Goal: Task Accomplishment & Management: Manage account settings

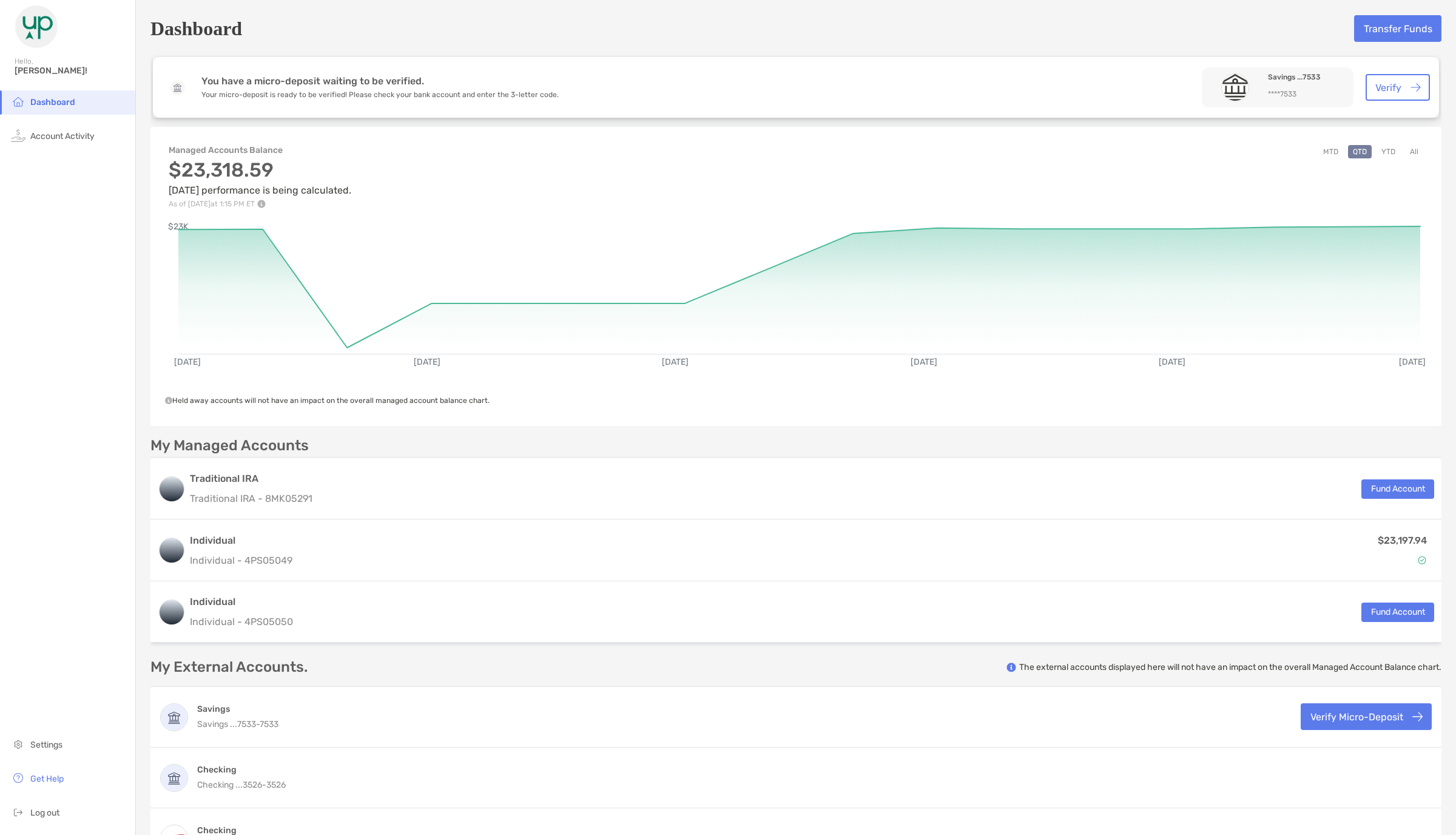
click at [1388, 147] on button "YTD" at bounding box center [1388, 151] width 23 height 14
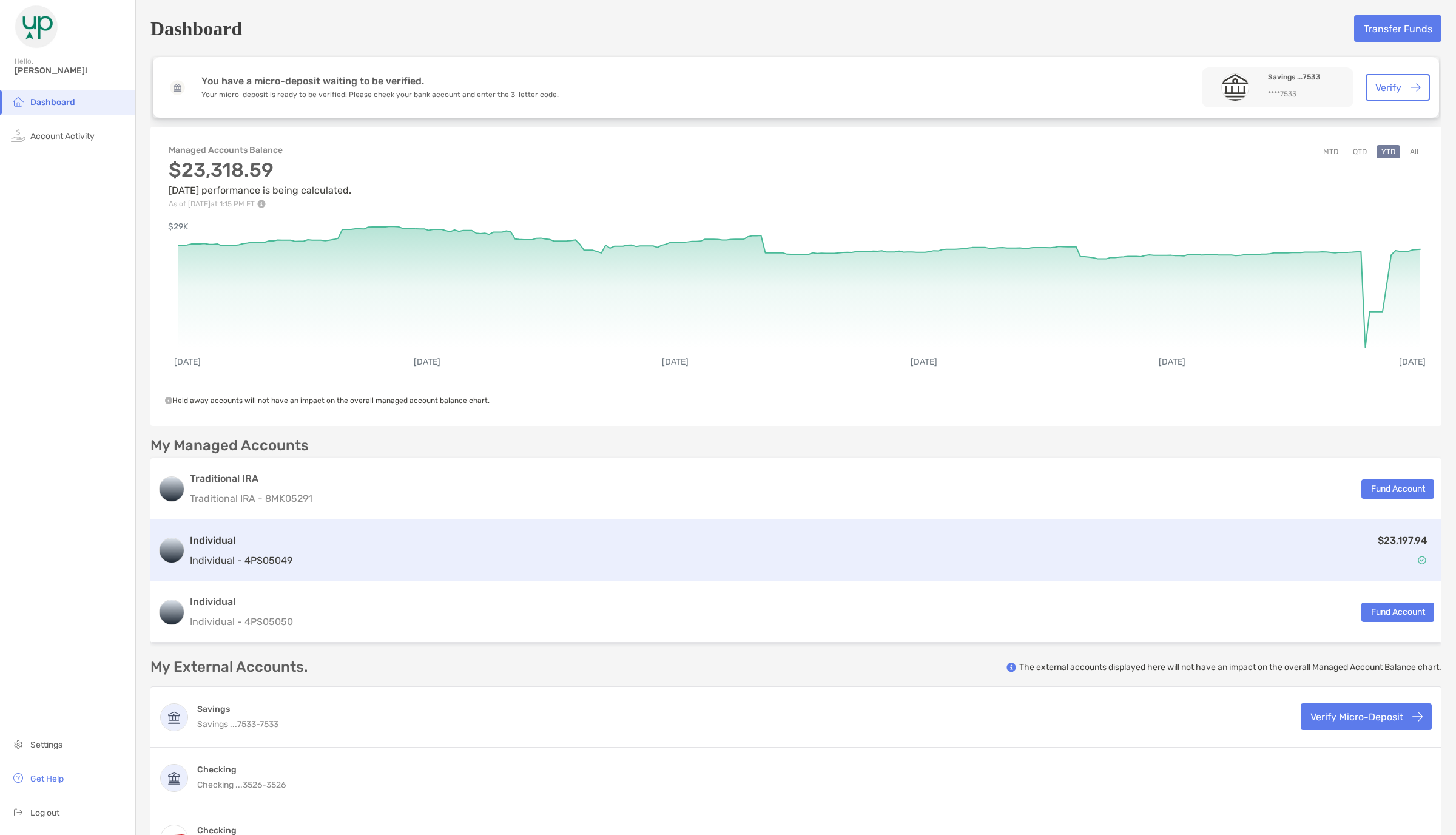
click at [933, 543] on div "$23,197.94" at bounding box center [866, 551] width 1137 height 35
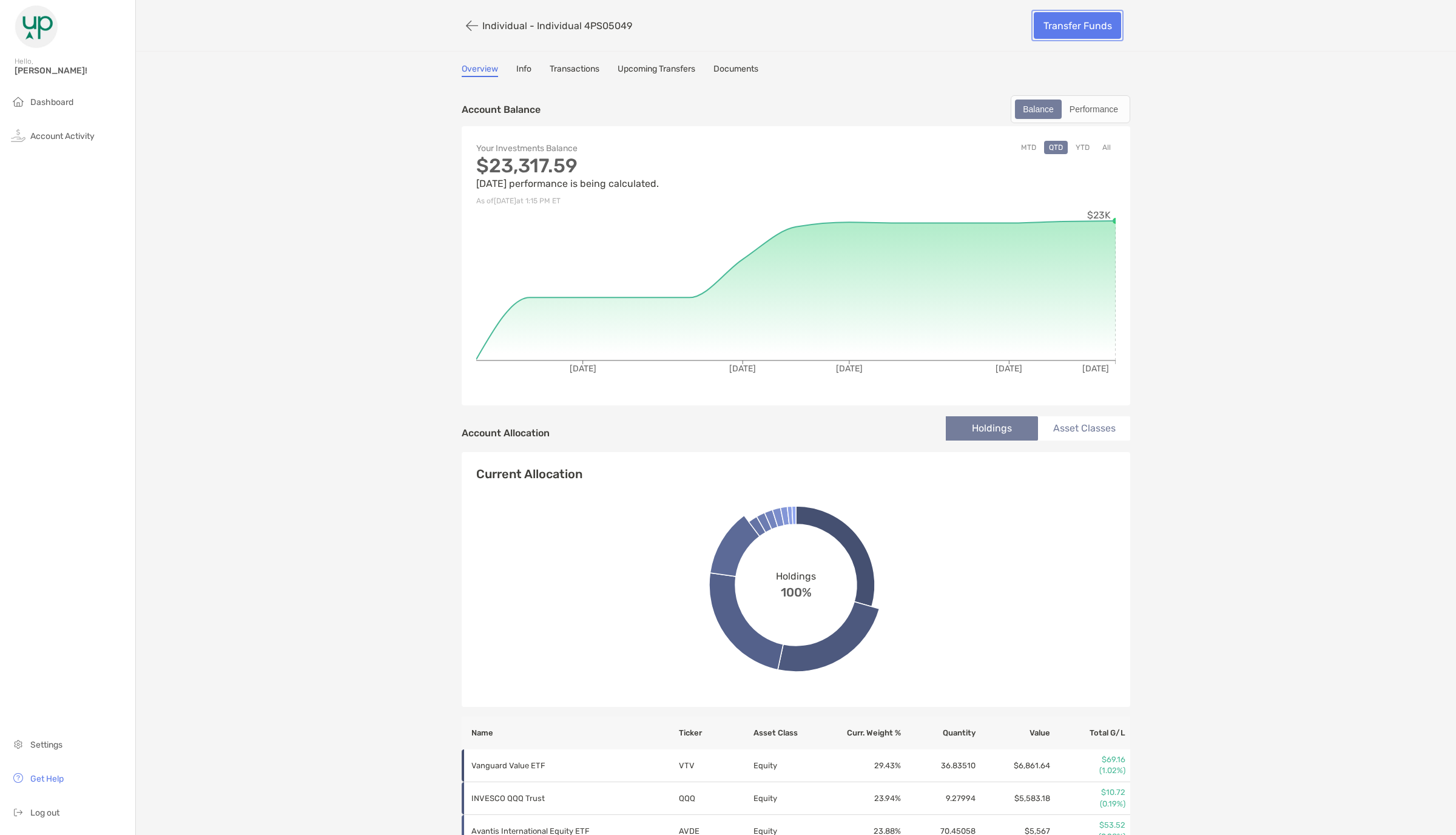
click at [1076, 31] on link "Transfer Funds" at bounding box center [1078, 25] width 88 height 27
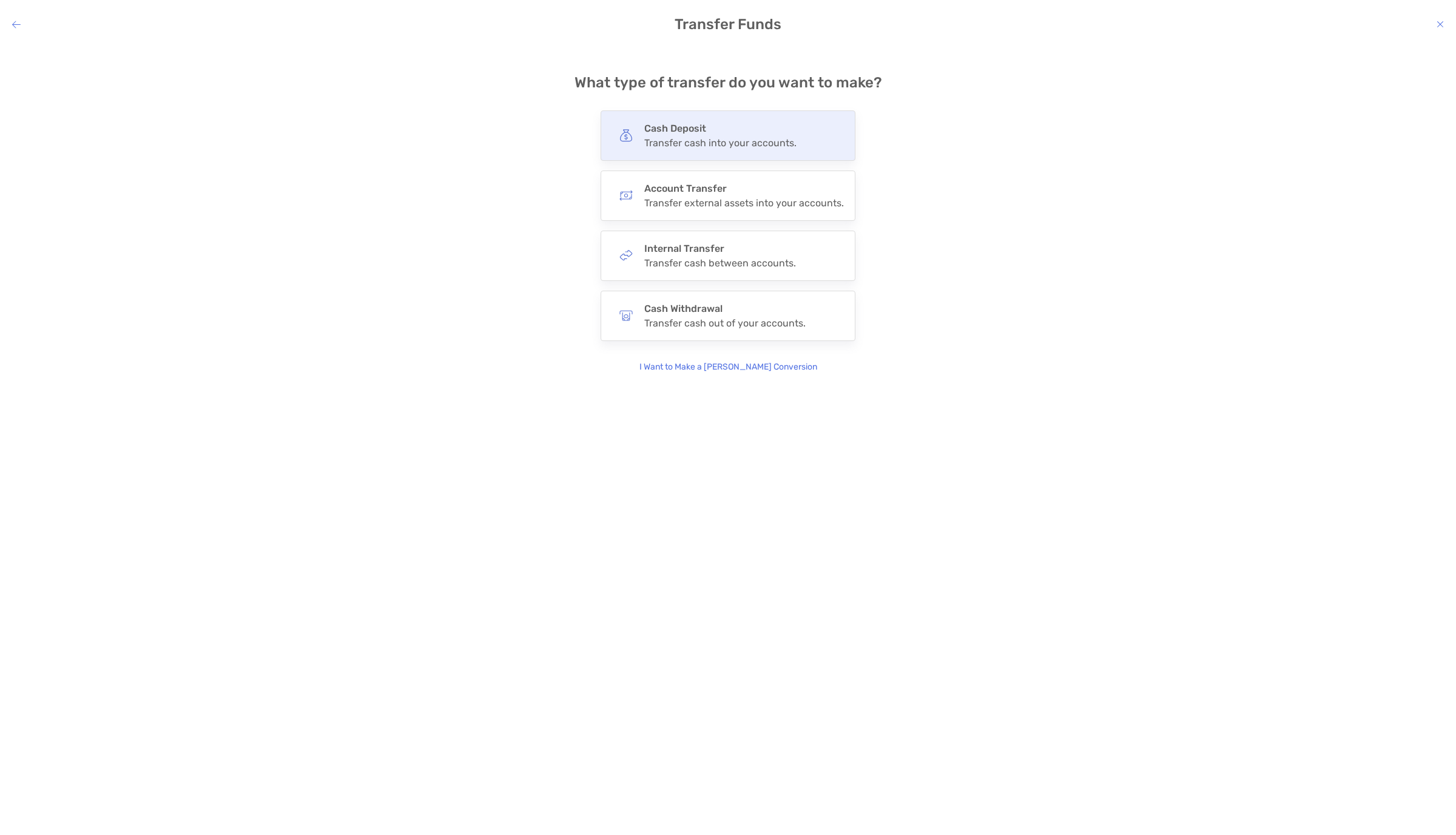
click at [768, 150] on div "Cash Deposit Transfer cash into your accounts." at bounding box center [728, 135] width 254 height 51
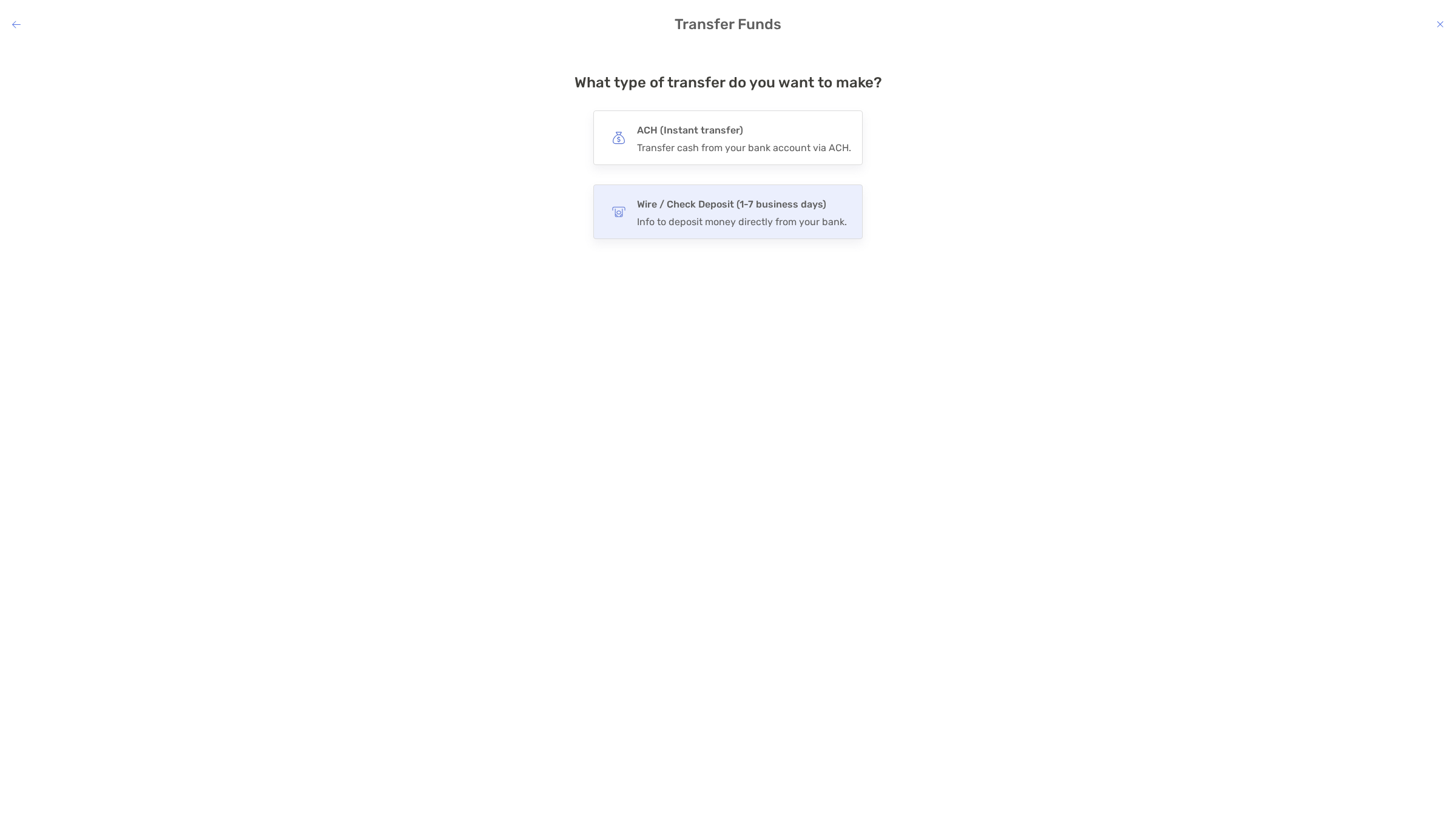
click at [738, 205] on h4 "Wire / Check Deposit (1-7 business days)" at bounding box center [742, 204] width 210 height 17
click at [0, 0] on input "****" at bounding box center [0, 0] width 0 height 0
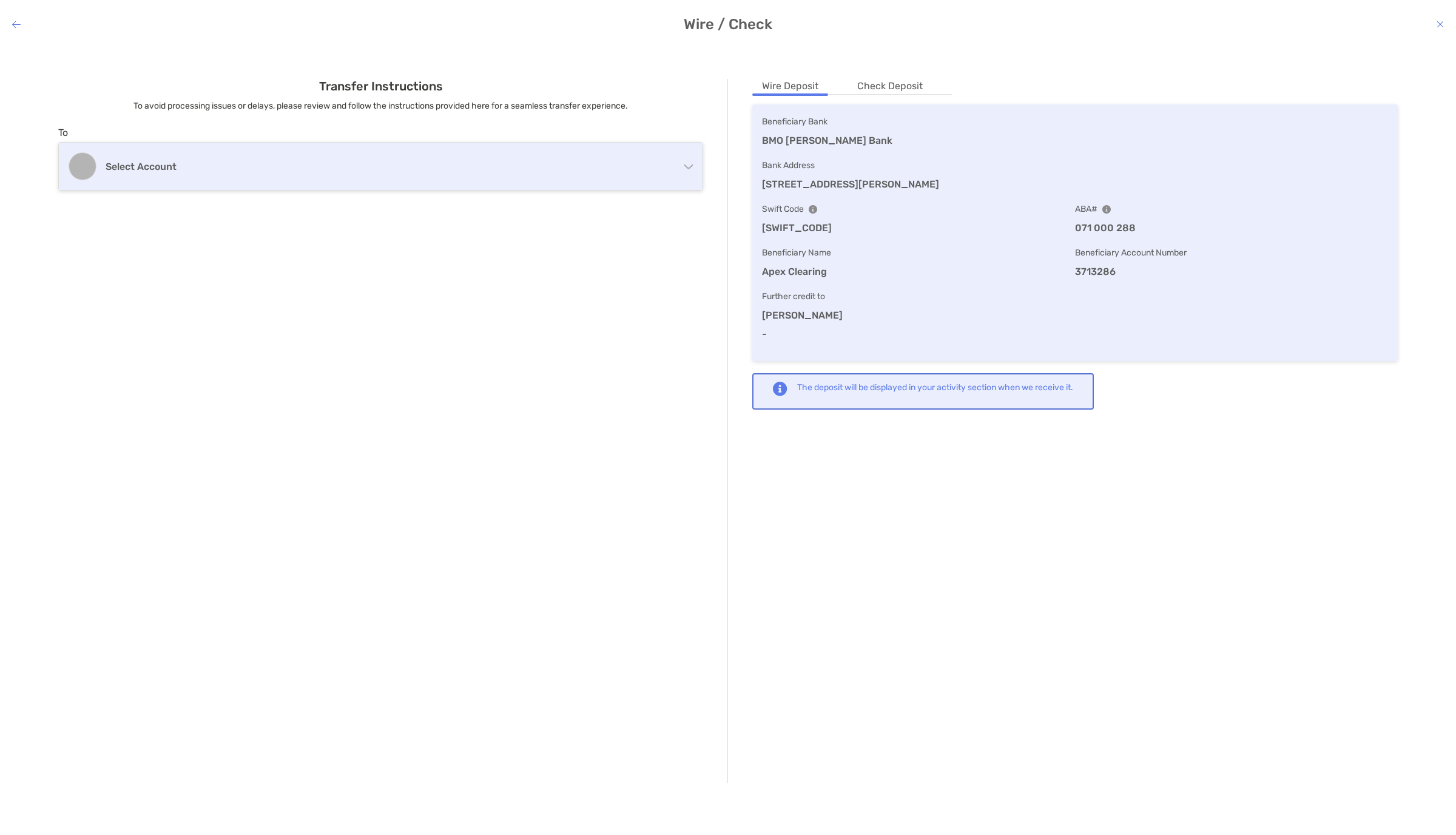
click at [627, 179] on div "Select account" at bounding box center [380, 166] width 643 height 48
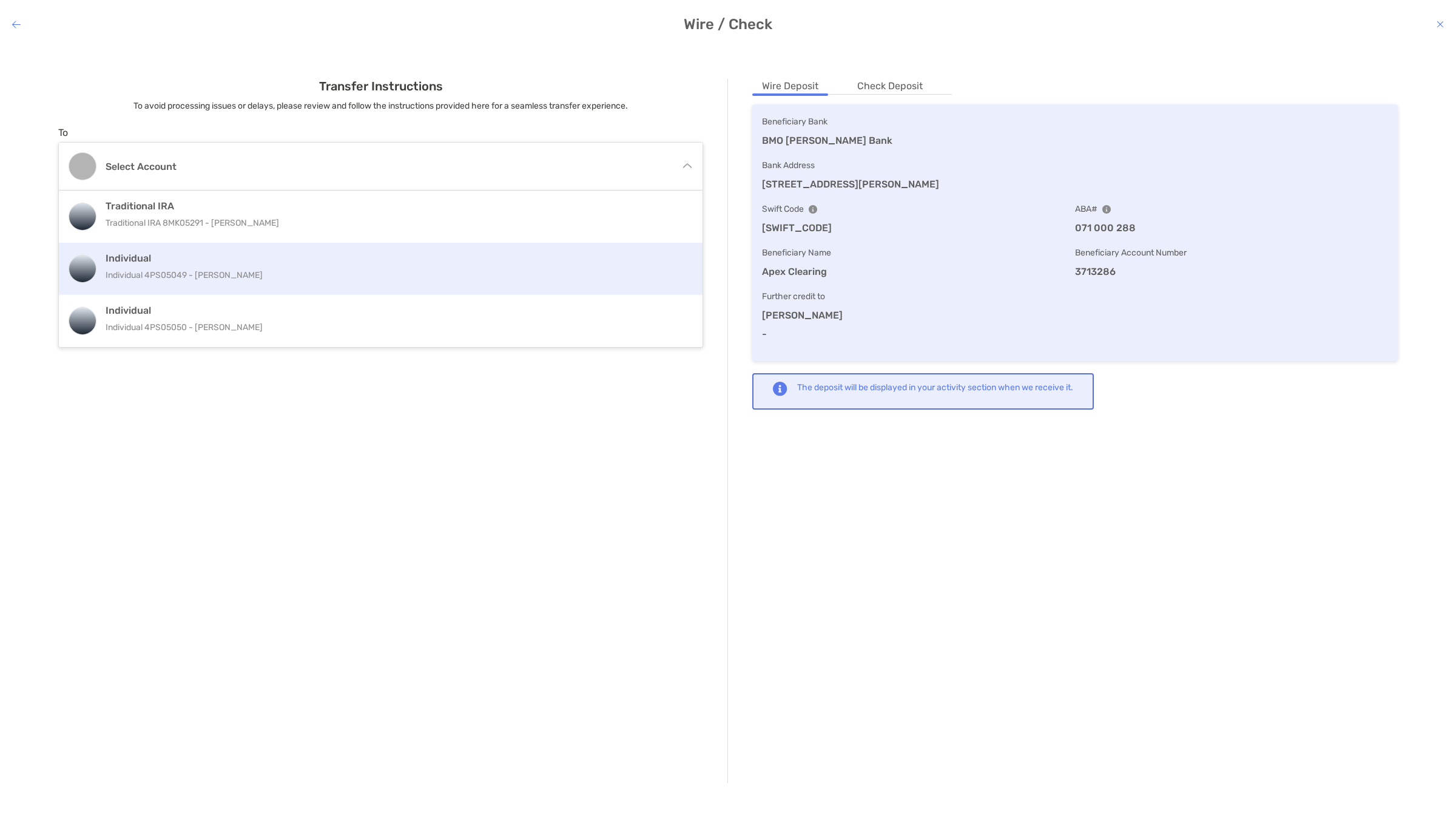
click at [529, 268] on p "Individual 4PS05049 - John Benevides" at bounding box center [370, 275] width 531 height 15
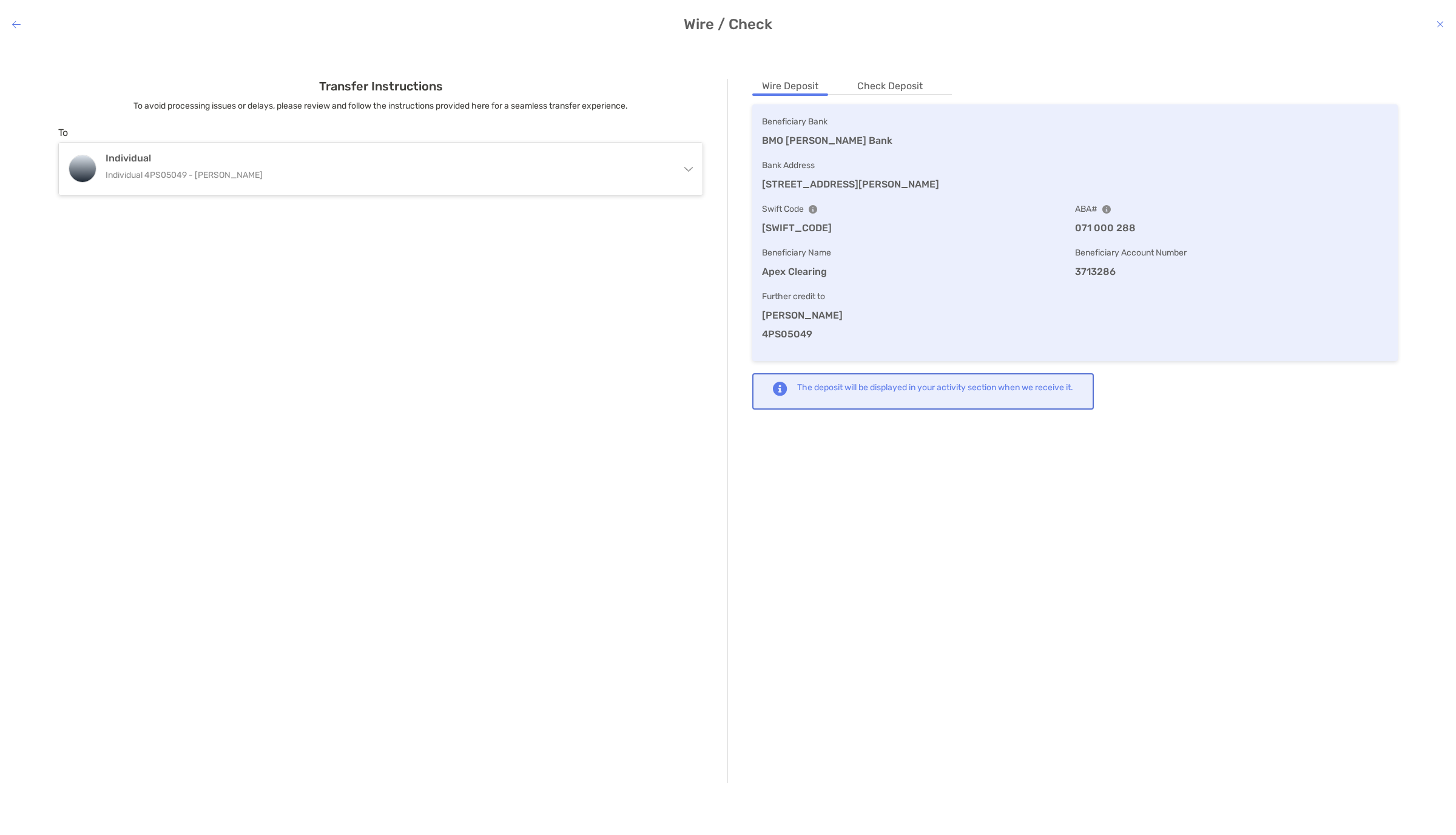
click at [896, 85] on li "Check Deposit" at bounding box center [890, 86] width 85 height 15
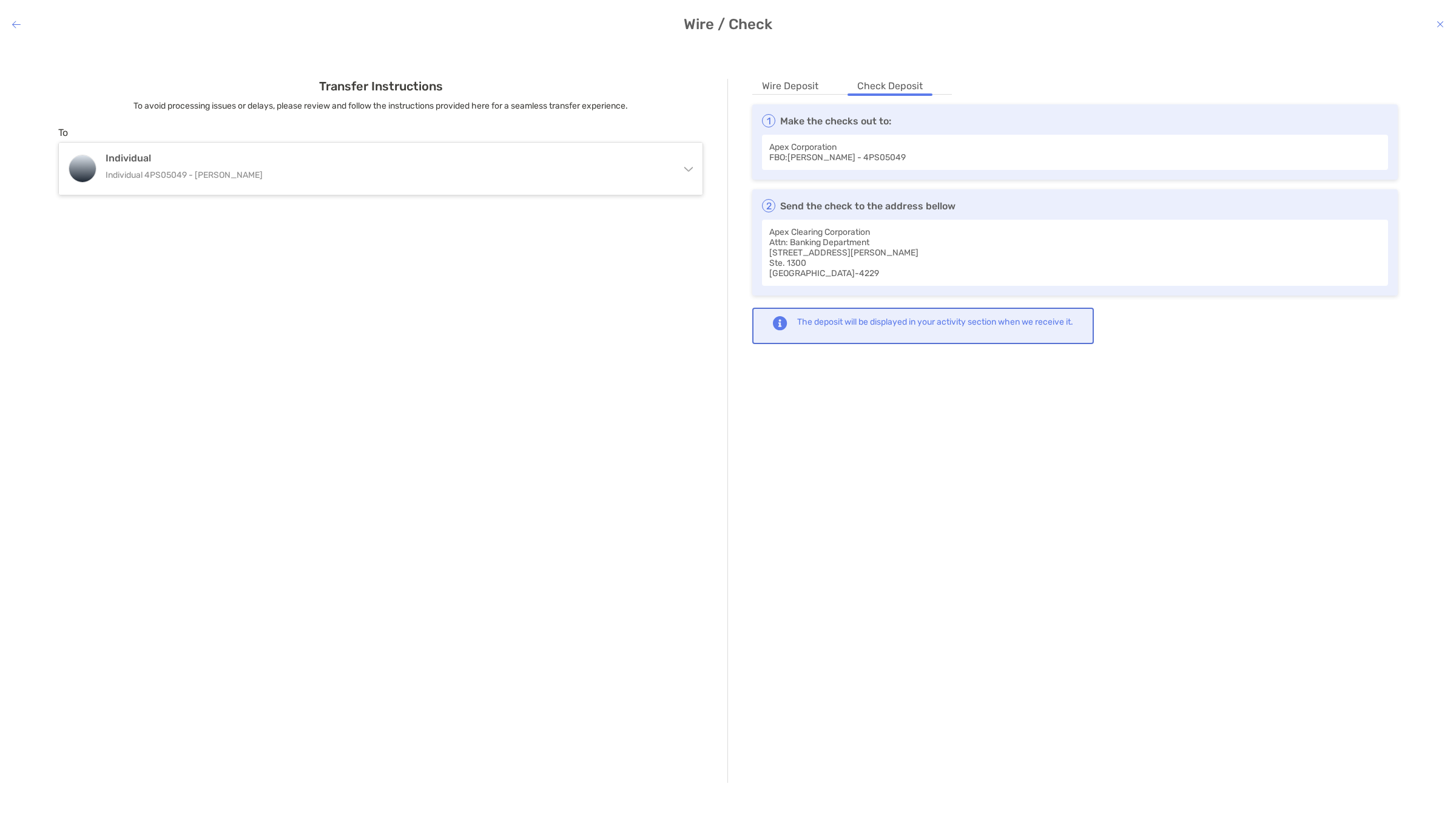
click at [12, 17] on h4 "Wire / Check" at bounding box center [728, 24] width 1456 height 17
click at [19, 24] on icon "modal" at bounding box center [16, 24] width 9 height 10
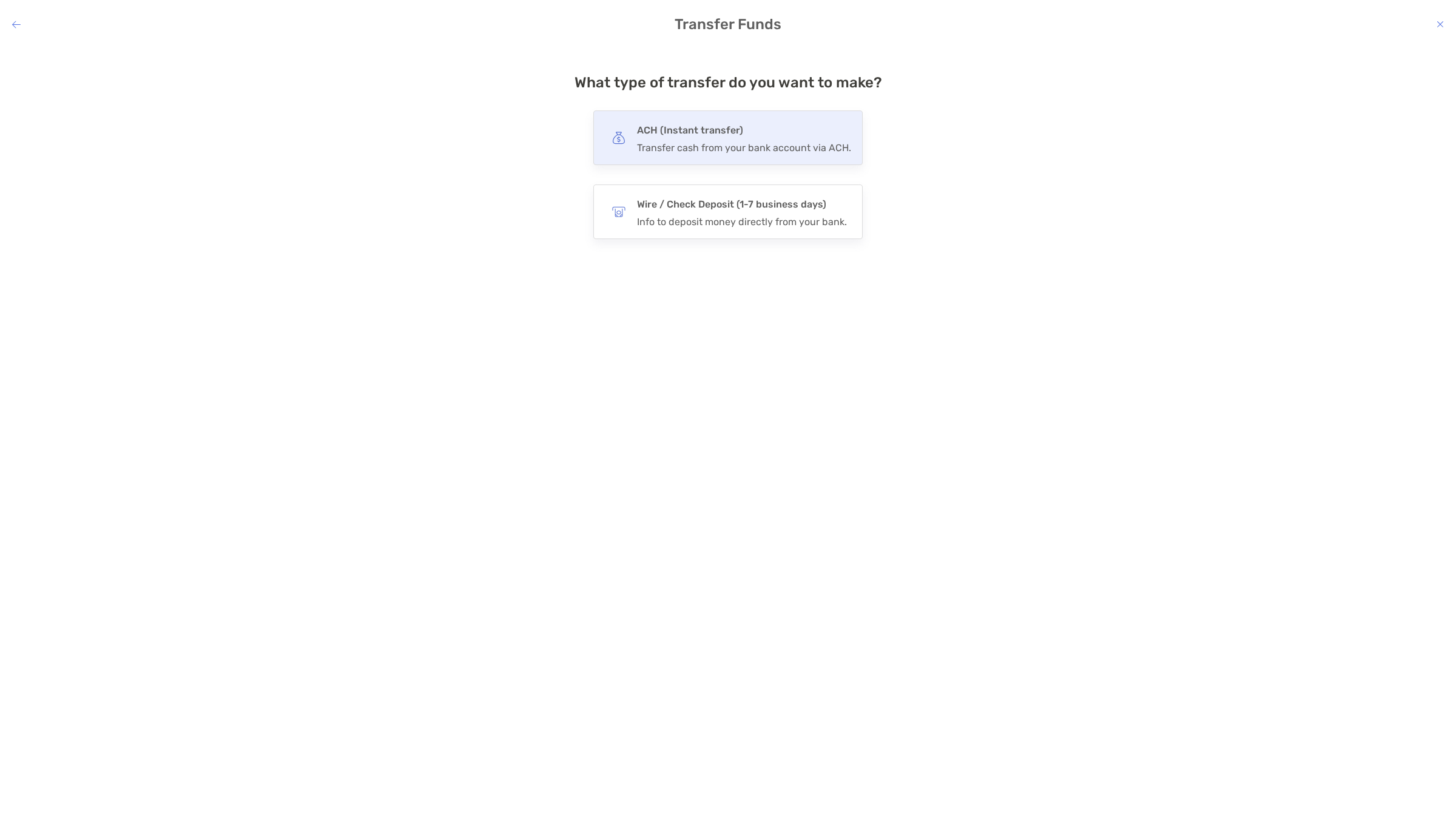
click at [756, 143] on div "Transfer cash from your bank account via ACH." at bounding box center [744, 147] width 214 height 11
click at [0, 0] on input "***" at bounding box center [0, 0] width 0 height 0
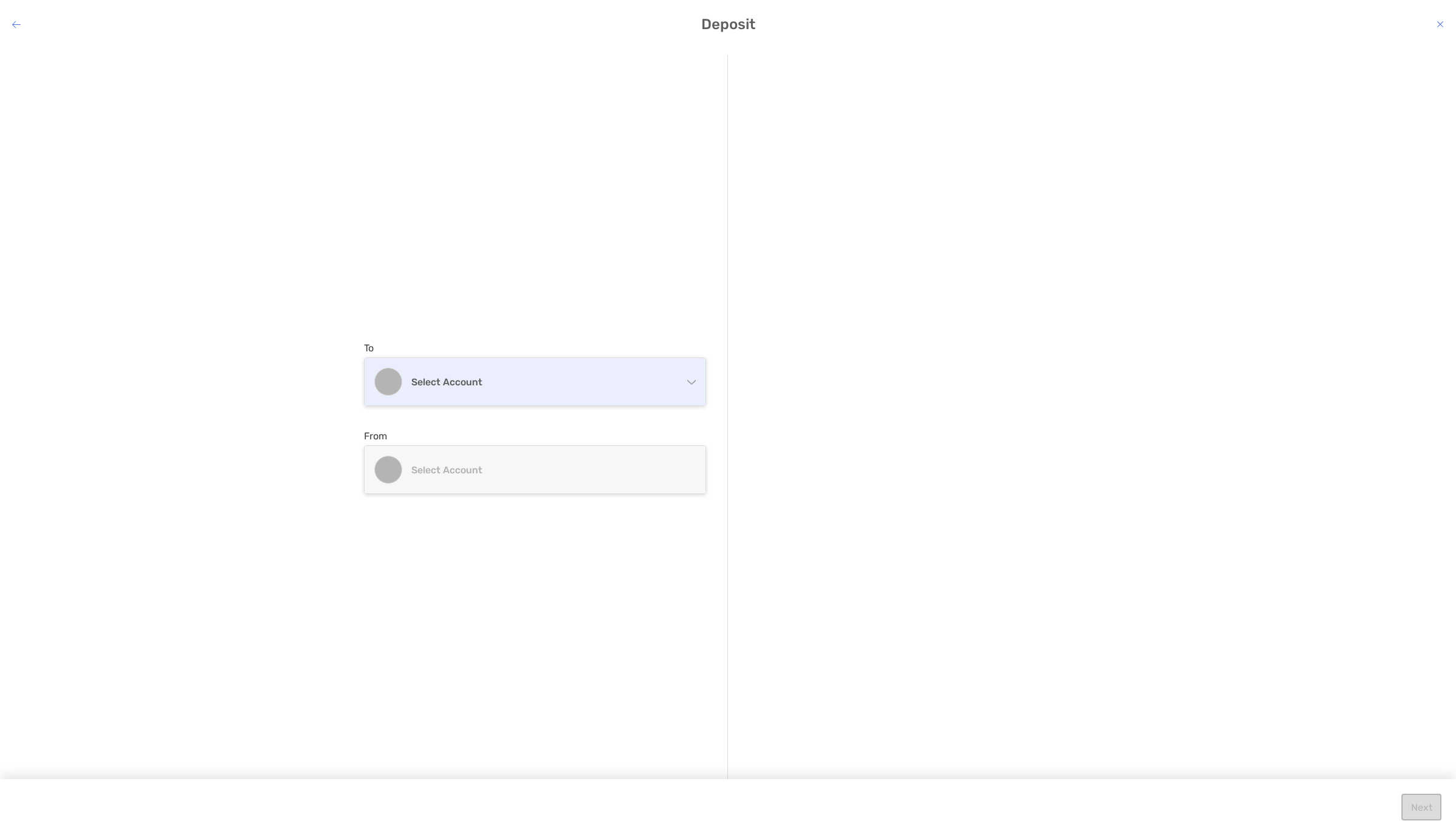
click at [611, 404] on div "Select account" at bounding box center [535, 382] width 341 height 48
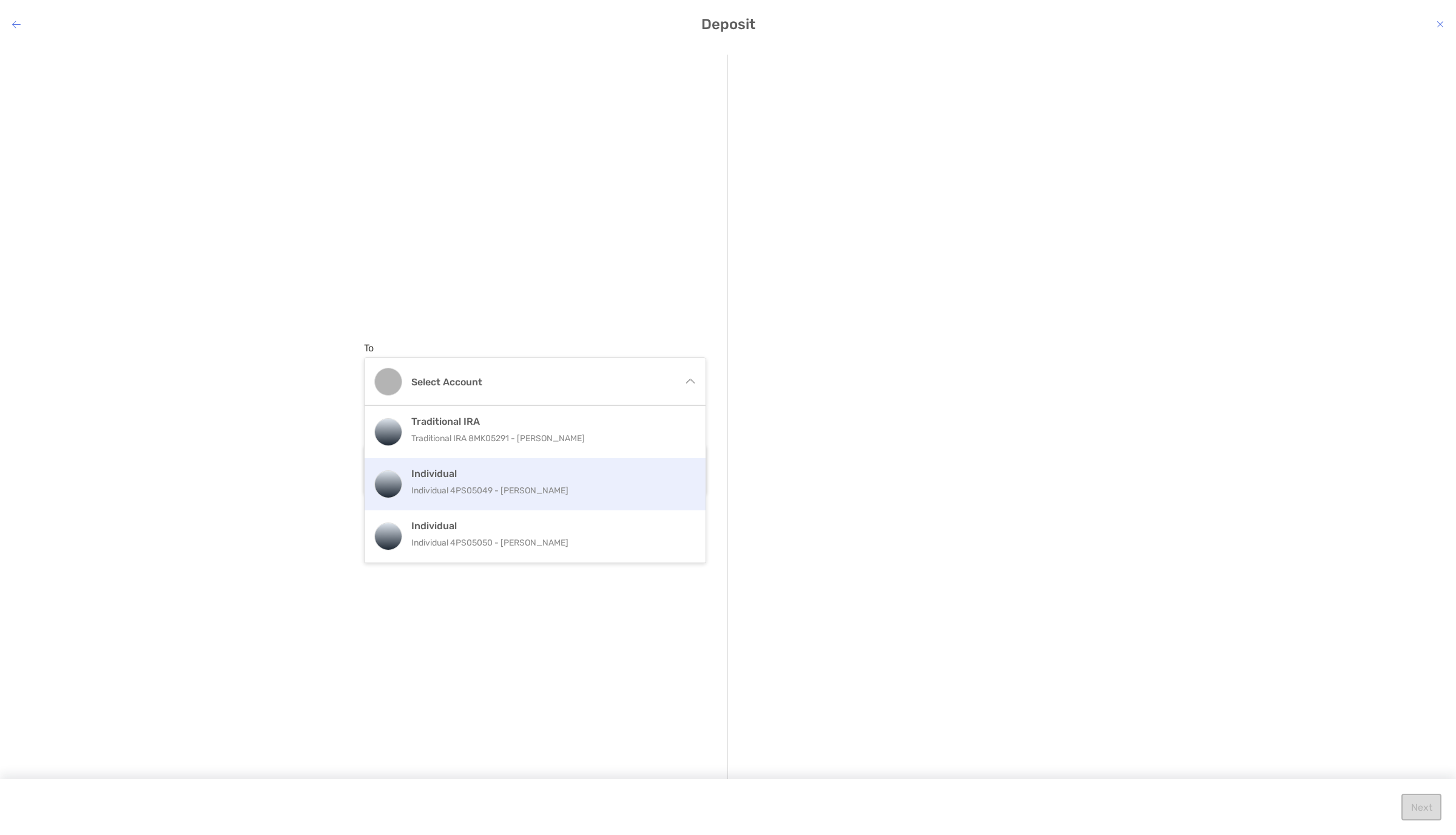
click at [485, 488] on p "Individual 4PS05049 - John Benevides" at bounding box center [548, 490] width 274 height 15
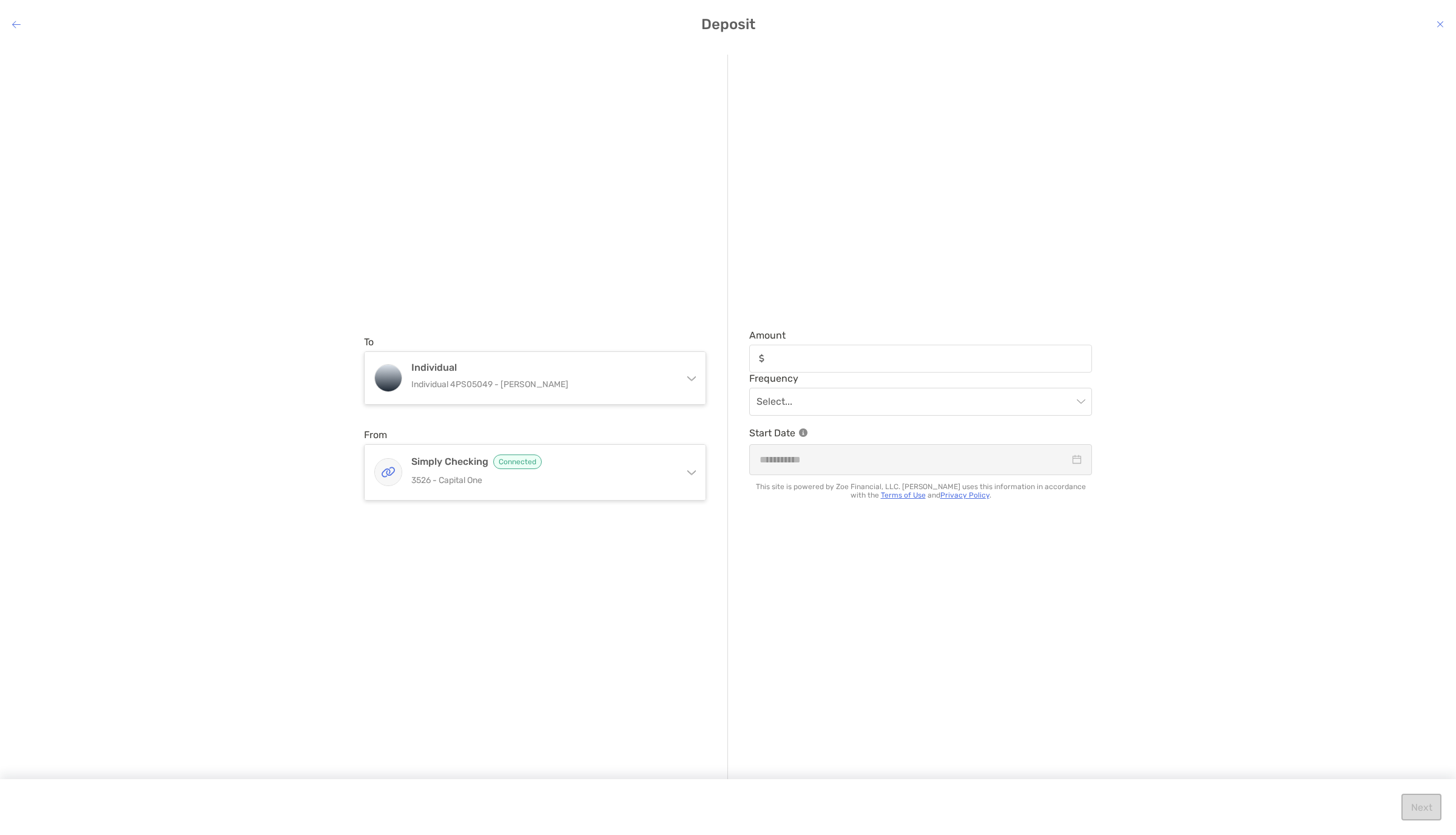
click at [576, 473] on p "3526 - Capital One" at bounding box center [543, 480] width 263 height 15
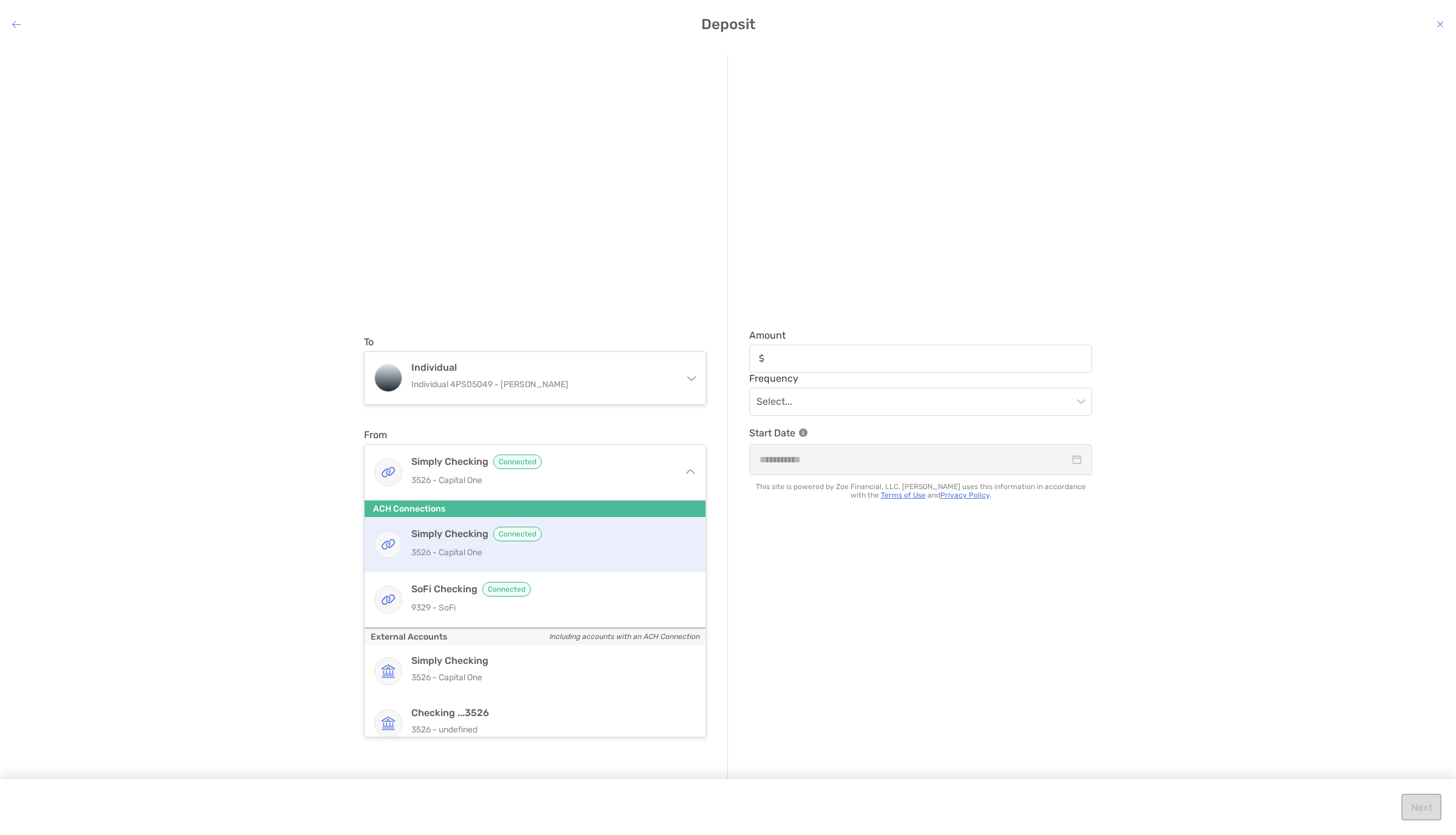
click at [526, 544] on div "Simply Checking Connected 3526 - Capital One" at bounding box center [548, 544] width 274 height 35
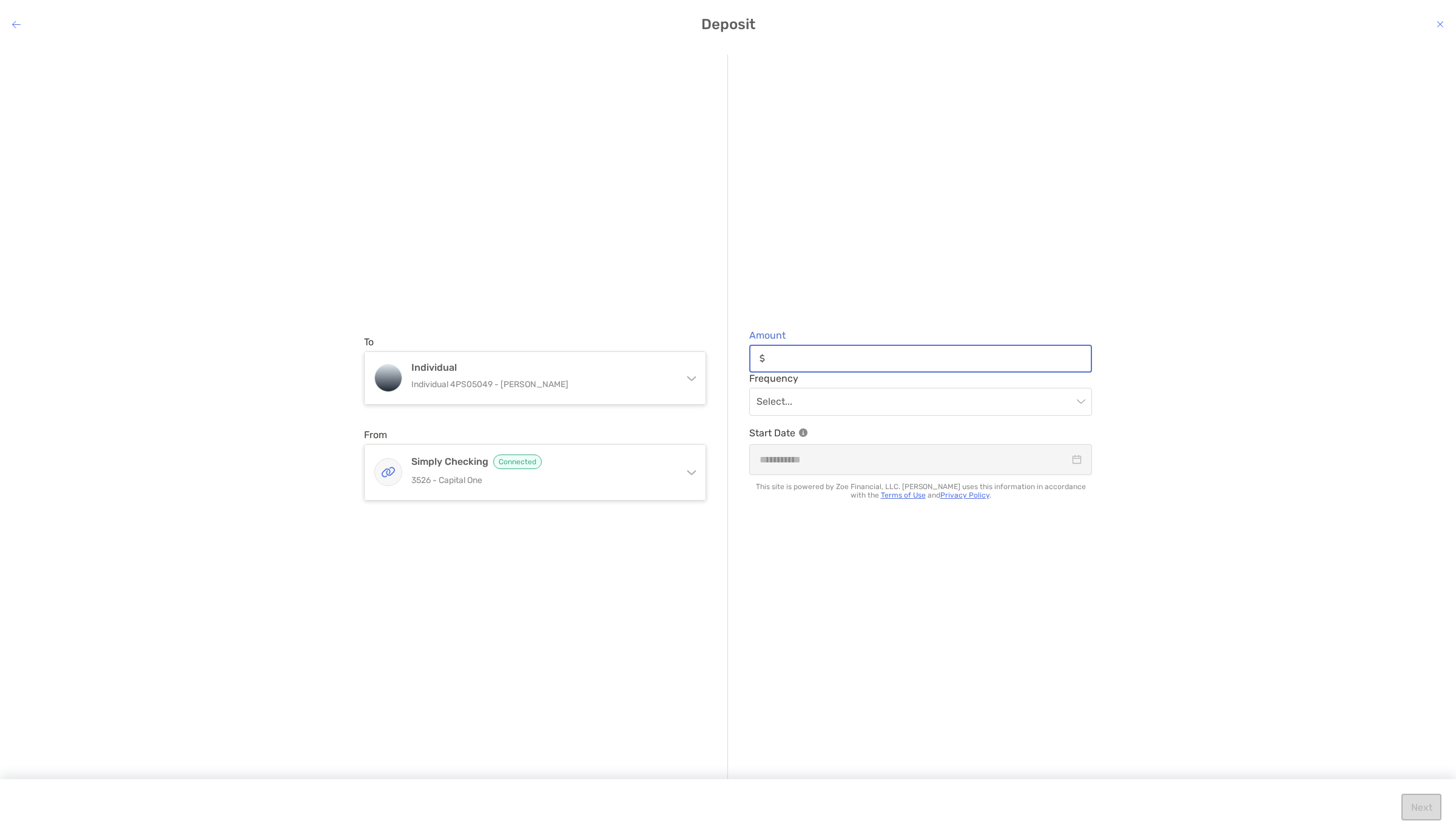
click at [930, 363] on input "Amount" at bounding box center [930, 358] width 321 height 10
type input "*"
type input "***"
click at [884, 426] on p "Start Date" at bounding box center [921, 432] width 343 height 15
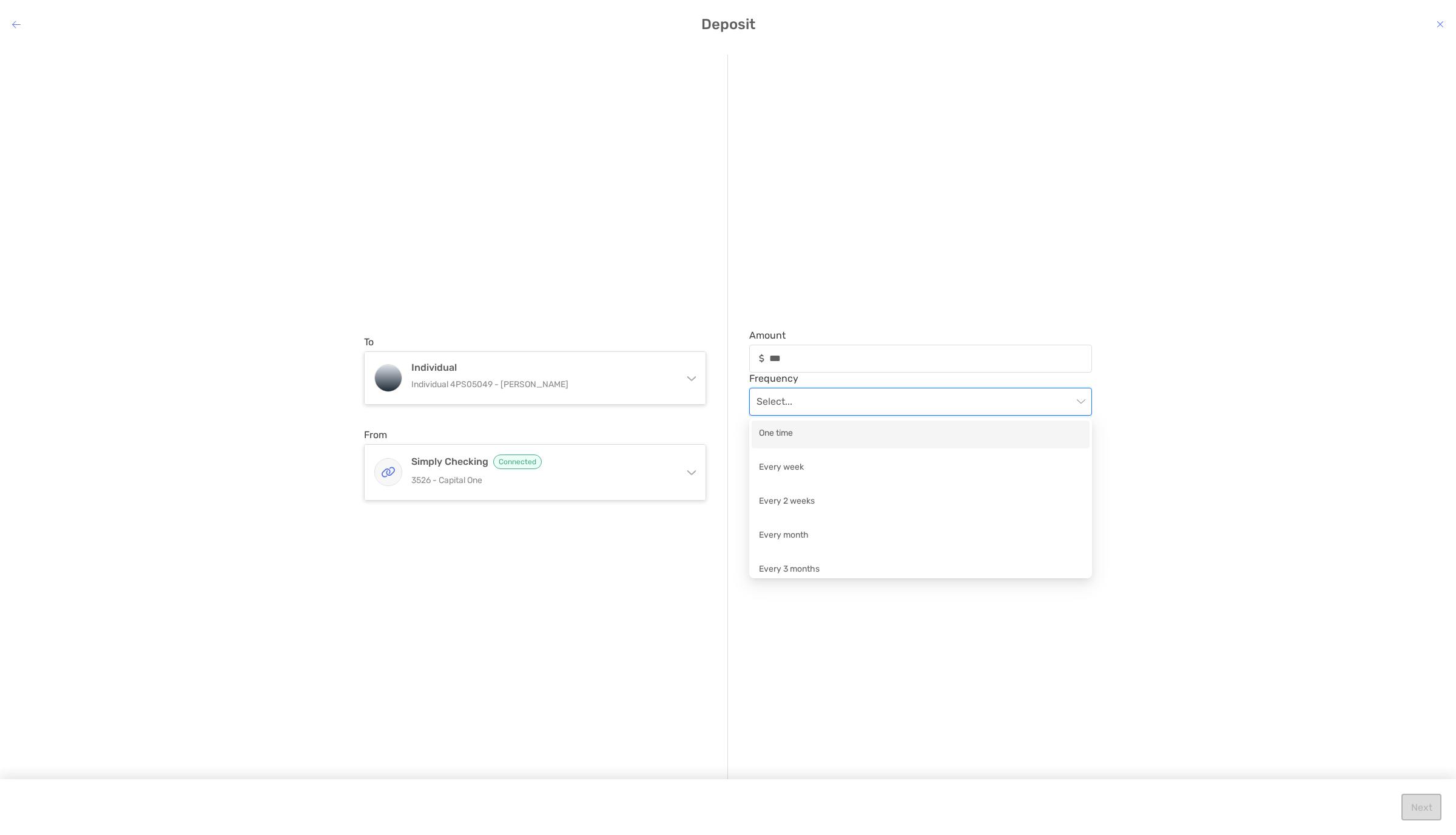
click at [875, 395] on input "modal" at bounding box center [915, 401] width 316 height 27
click at [836, 440] on div "One time" at bounding box center [921, 434] width 324 height 15
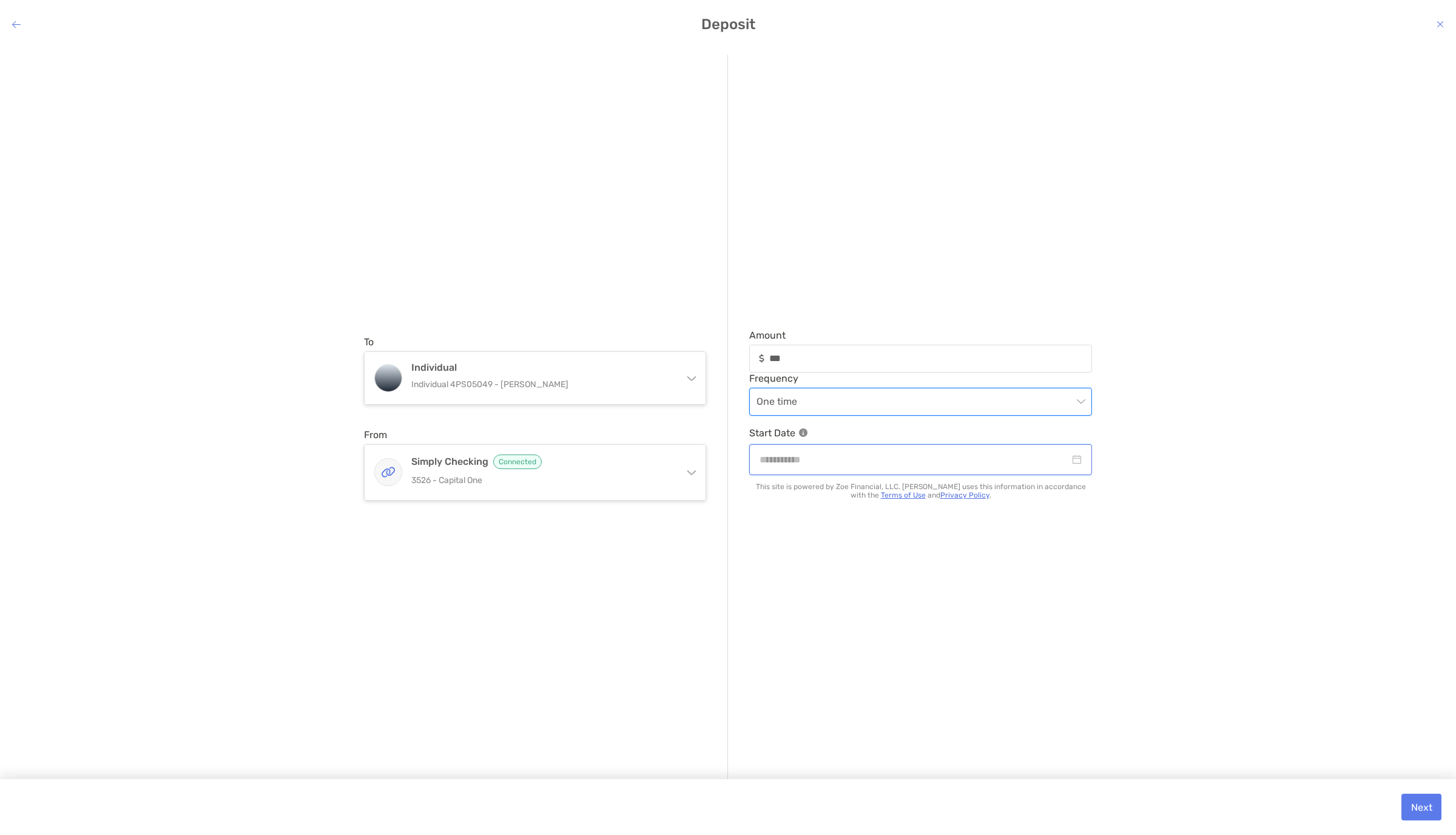
click at [892, 459] on input "modal" at bounding box center [914, 459] width 310 height 15
type input "**********"
click at [958, 415] on div "Frequency One time Start Date" at bounding box center [921, 424] width 343 height 102
click at [958, 410] on span "One time" at bounding box center [921, 401] width 329 height 27
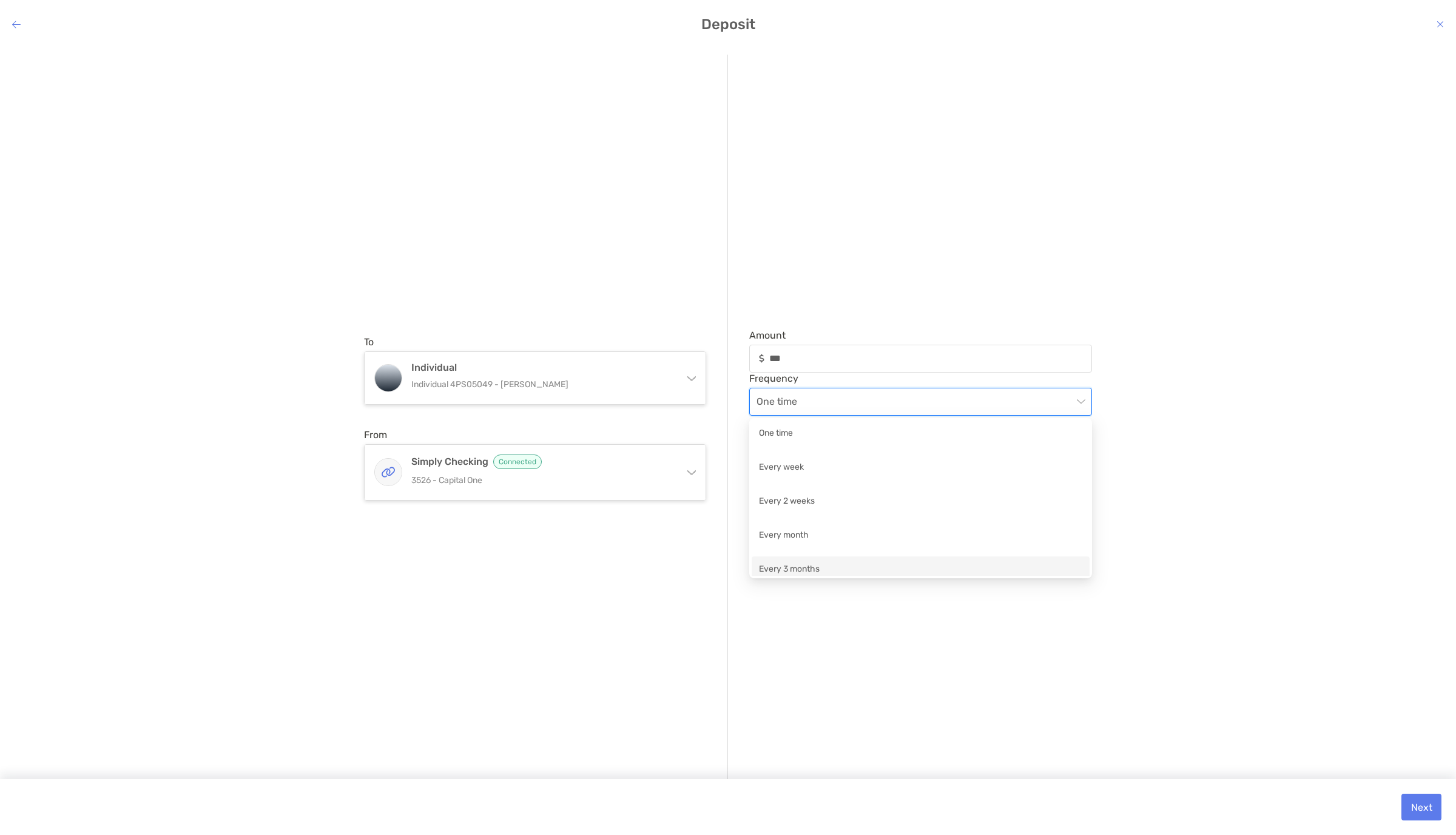
click at [719, 592] on div "To Individual Individual 4PS05049 - John Benevides Traditional IRA Traditional …" at bounding box center [546, 418] width 364 height 727
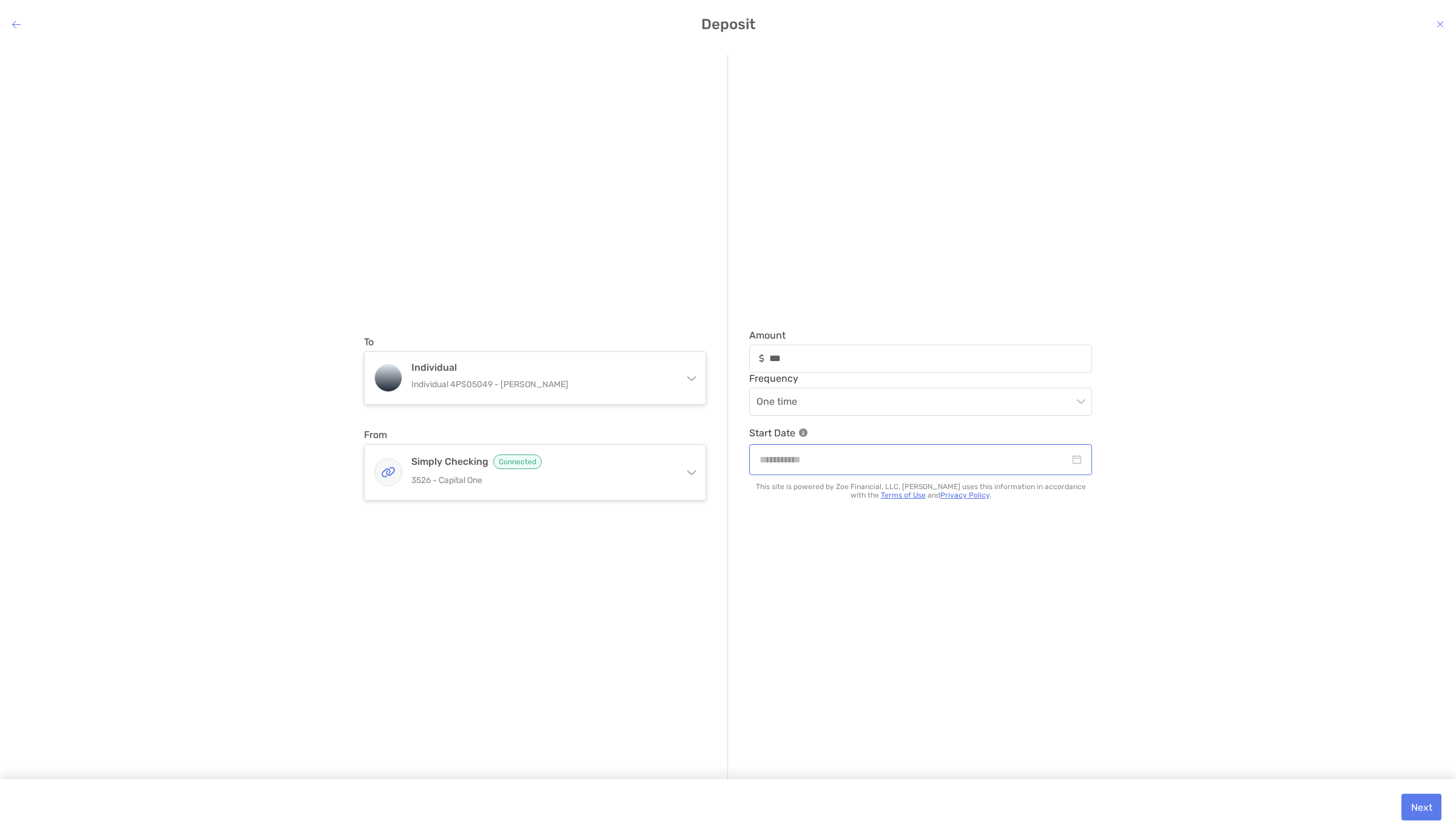
click at [1080, 464] on div "modal" at bounding box center [920, 459] width 322 height 15
type input "**********"
click at [904, 593] on div "17" at bounding box center [903, 592] width 17 height 17
click at [1421, 803] on button "Next" at bounding box center [1422, 807] width 40 height 27
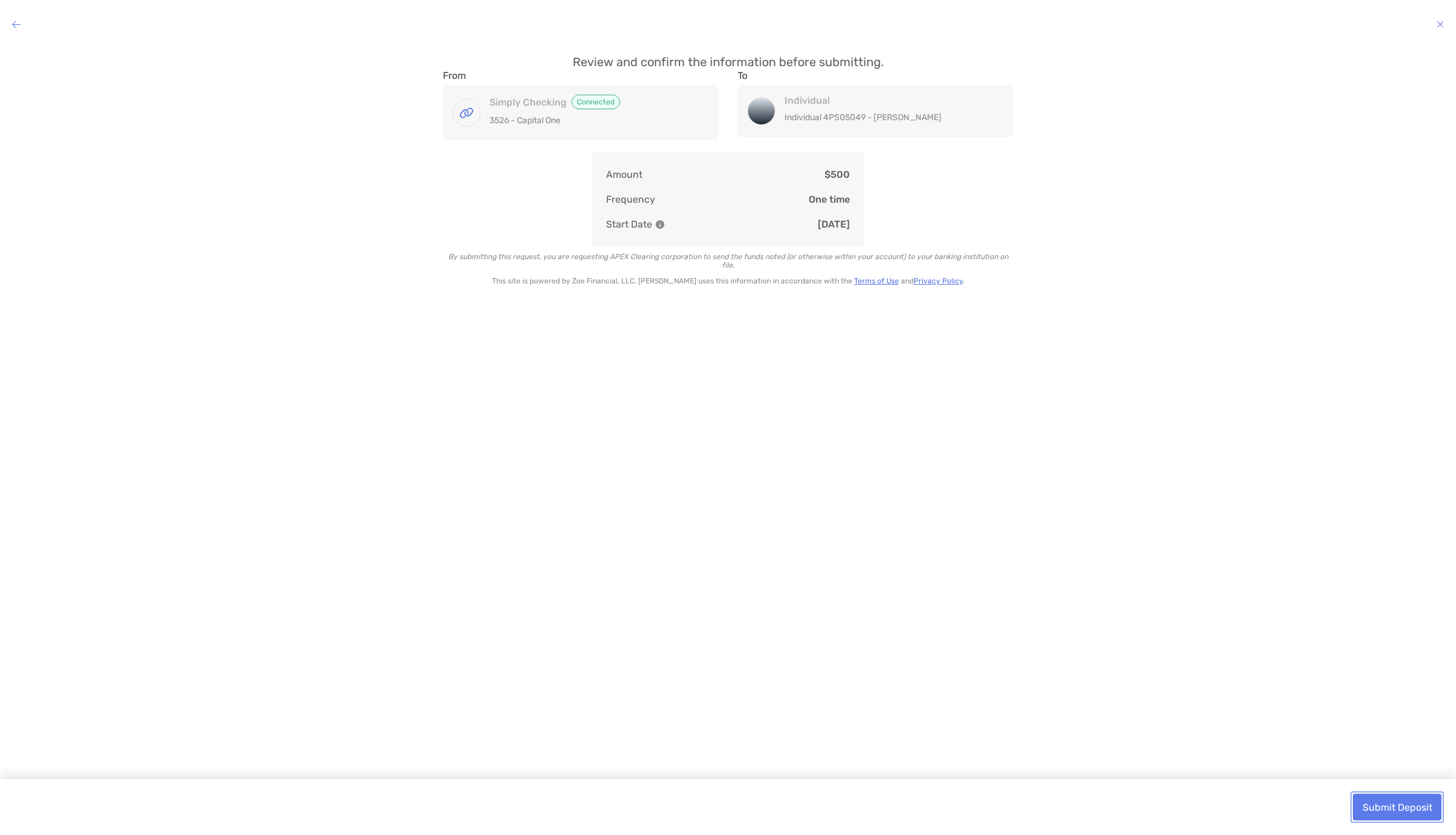
click at [1361, 805] on button "Submit Deposit" at bounding box center [1397, 807] width 89 height 27
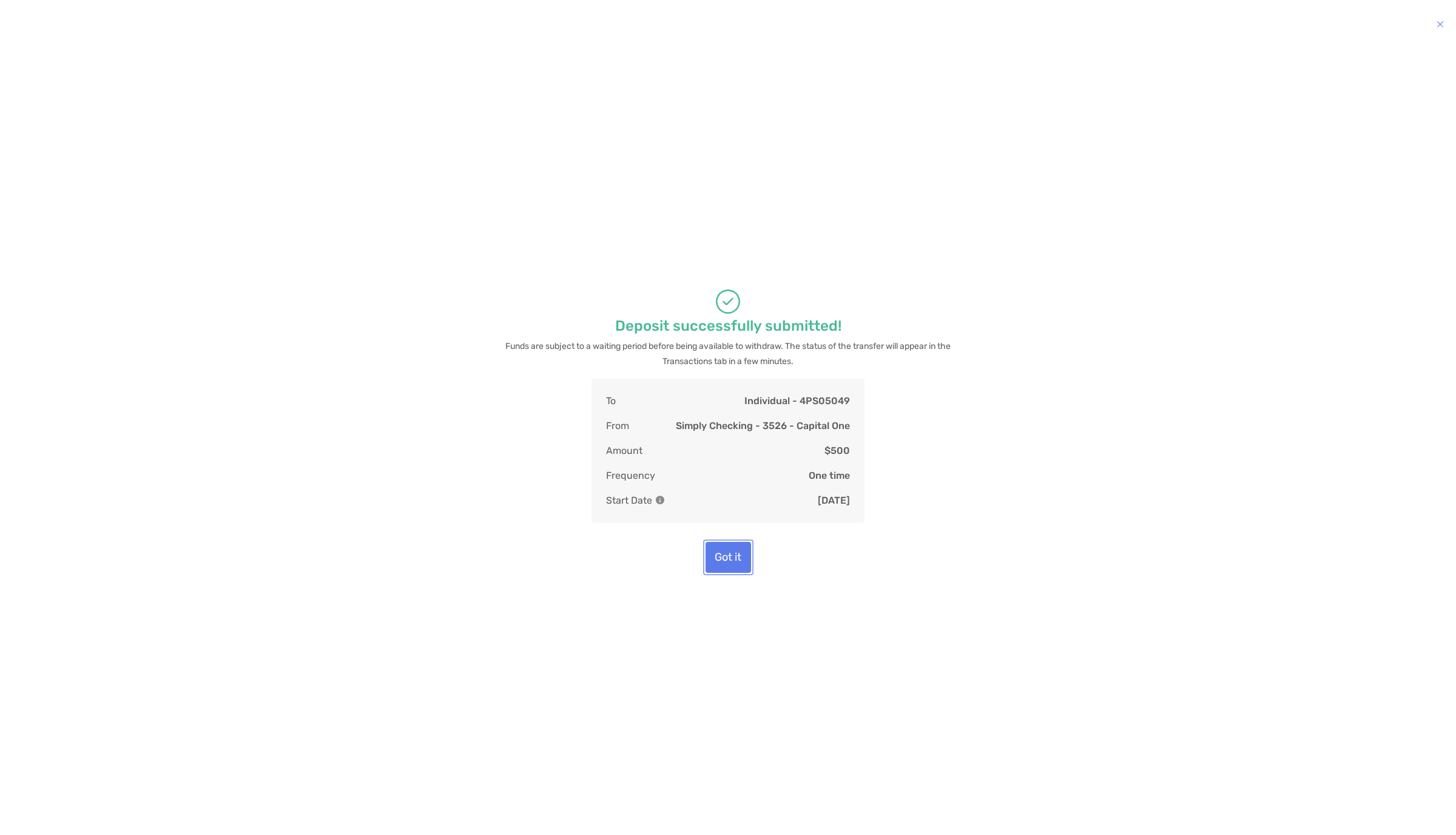
click at [738, 565] on button "Got it" at bounding box center [728, 557] width 46 height 31
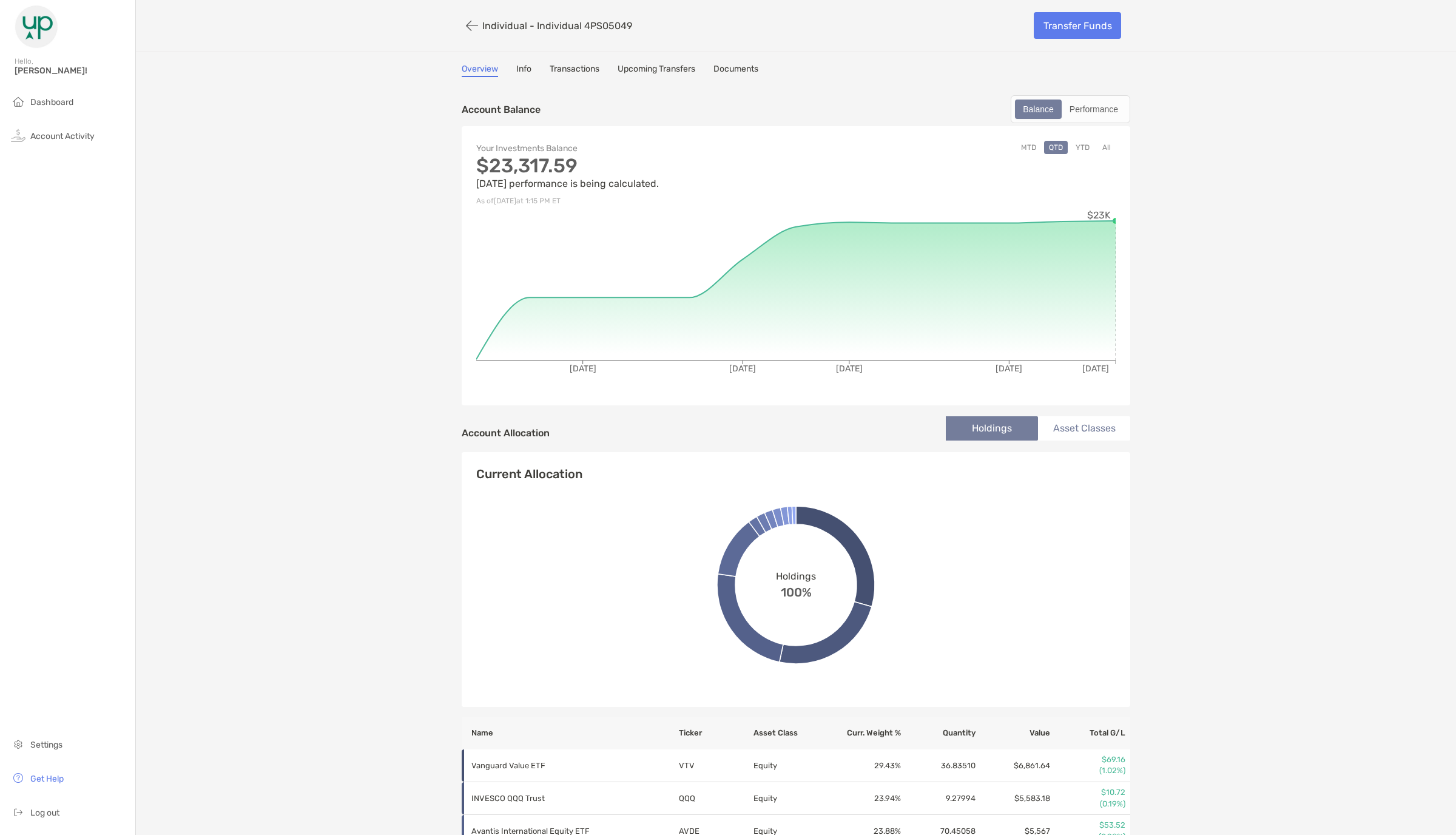
click at [1233, 275] on div "Individual - Individual 4PS05049 Transfer Funds Overview Info Transactions Upco…" at bounding box center [796, 555] width 1321 height 1110
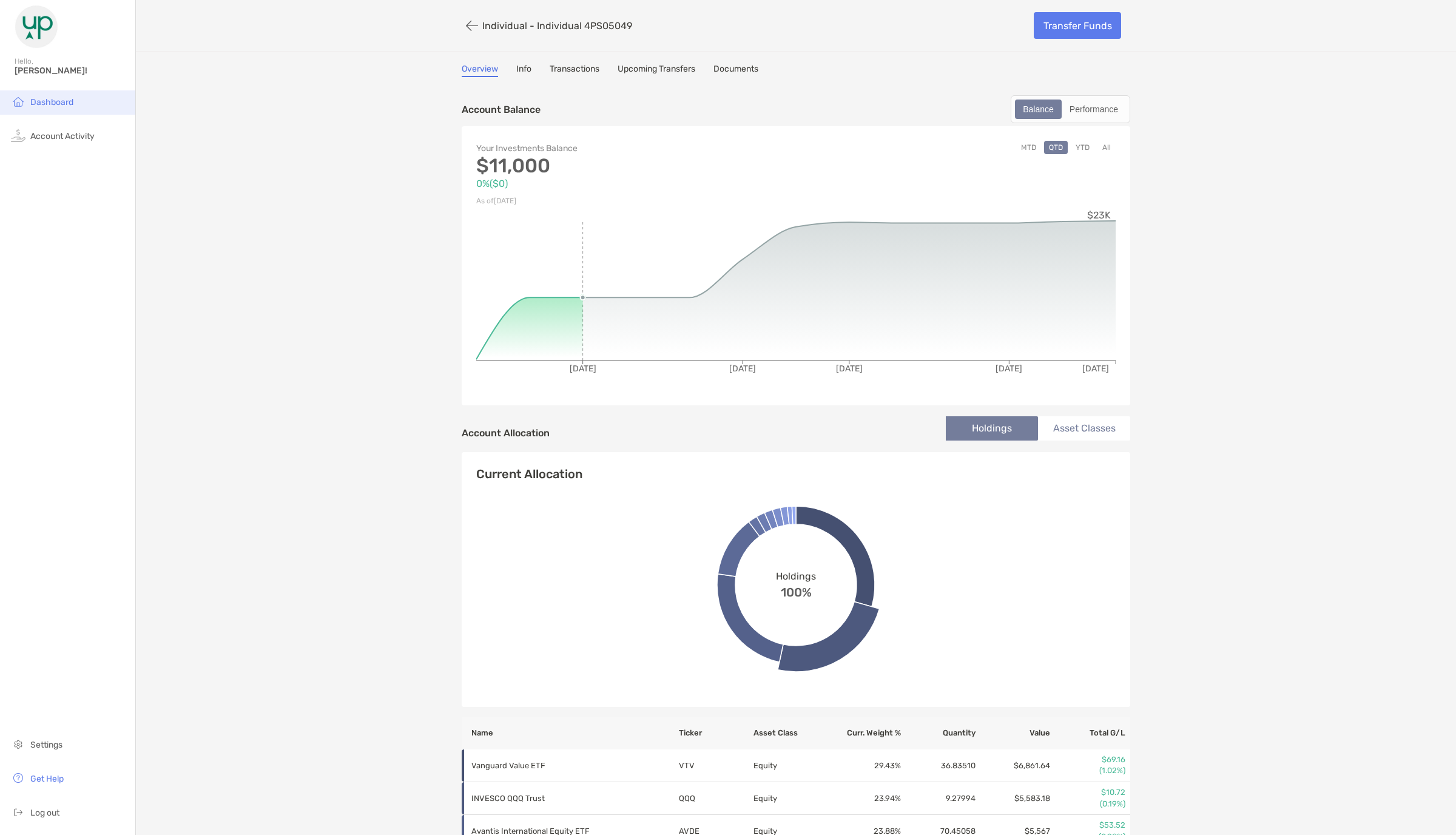
click at [43, 108] on li "Dashboard" at bounding box center [68, 102] width 135 height 24
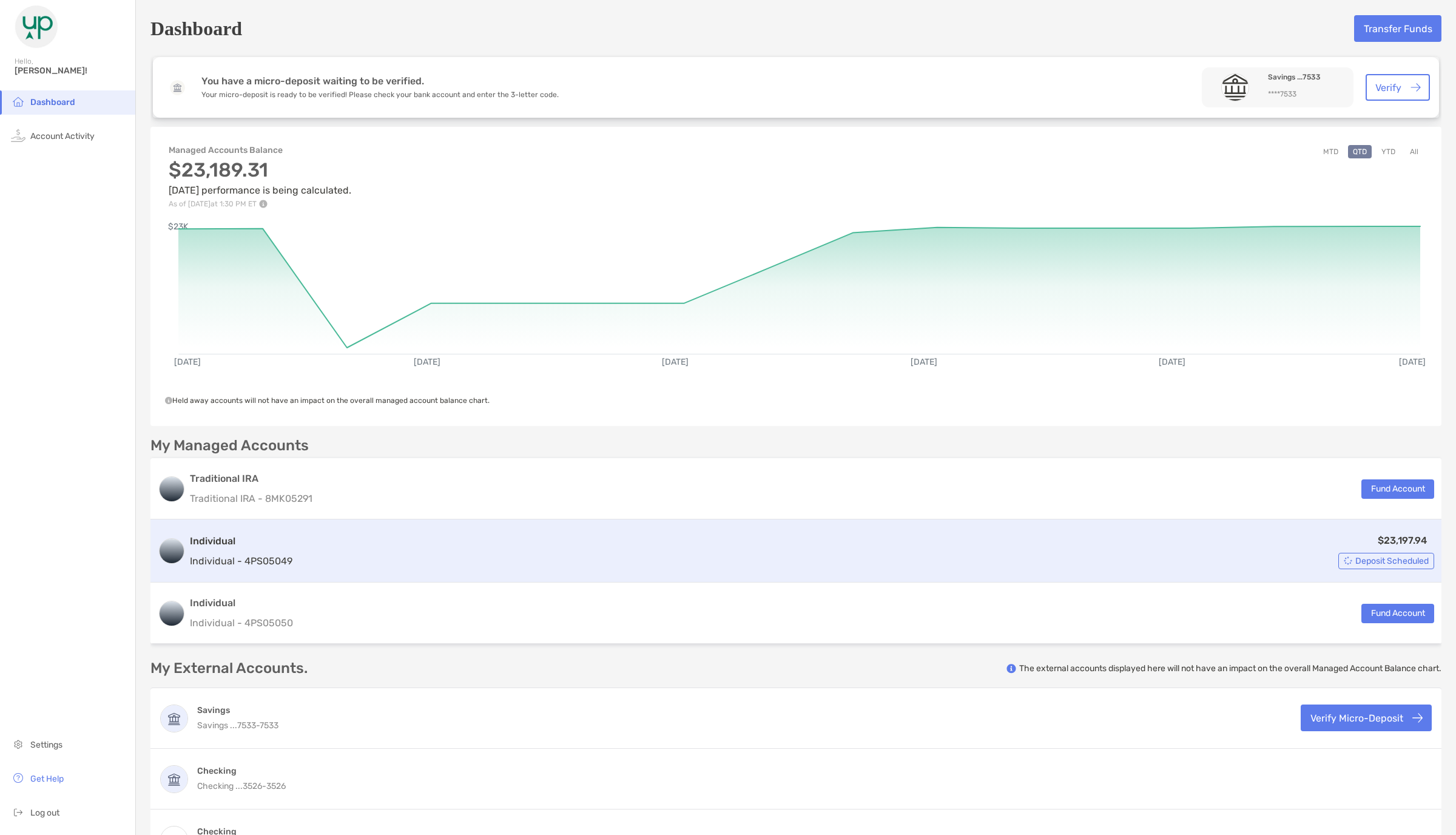
click at [474, 536] on div "$23,197.94 Deposit Scheduled" at bounding box center [866, 551] width 1137 height 36
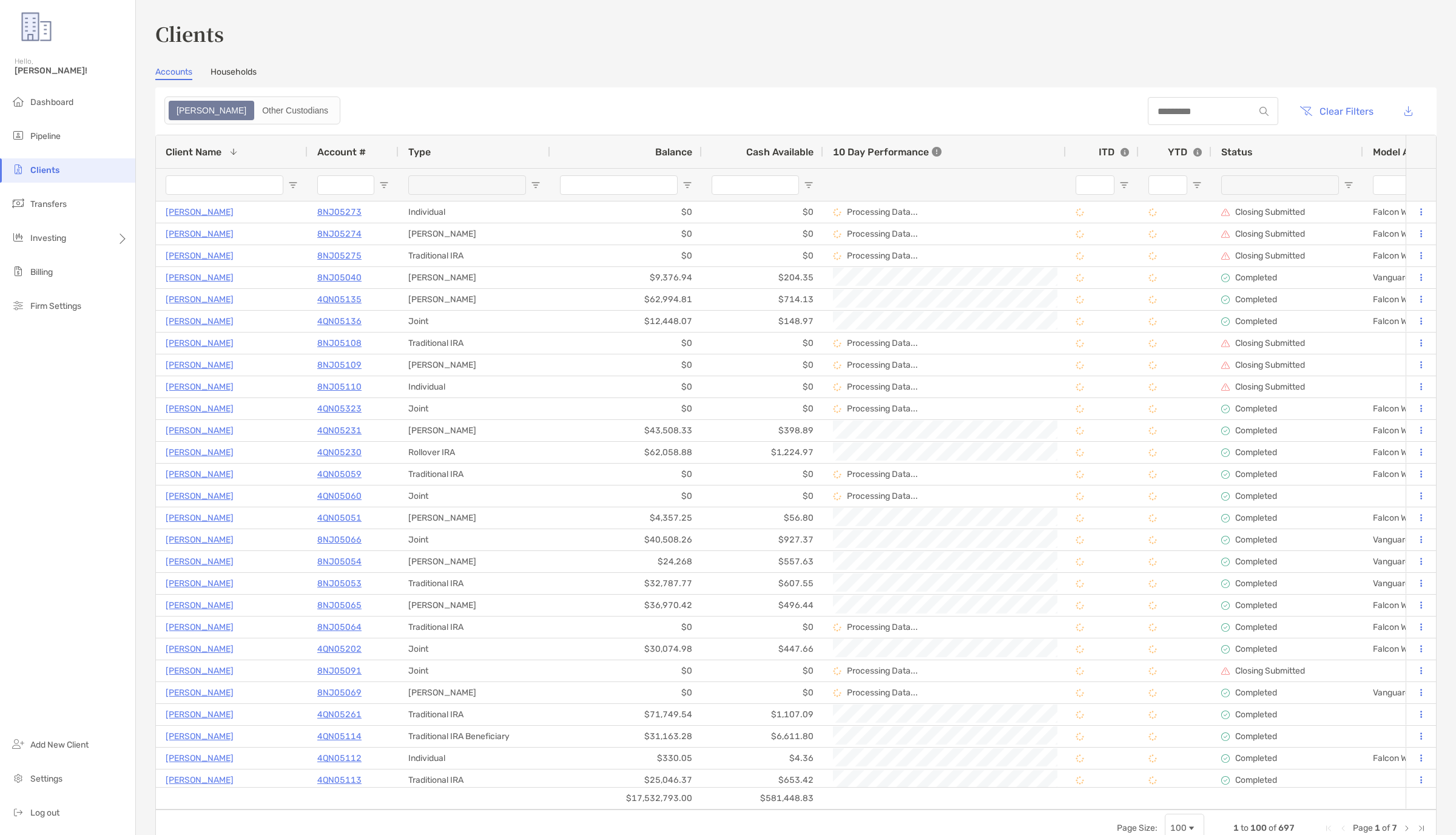
scroll to position [0, 1584]
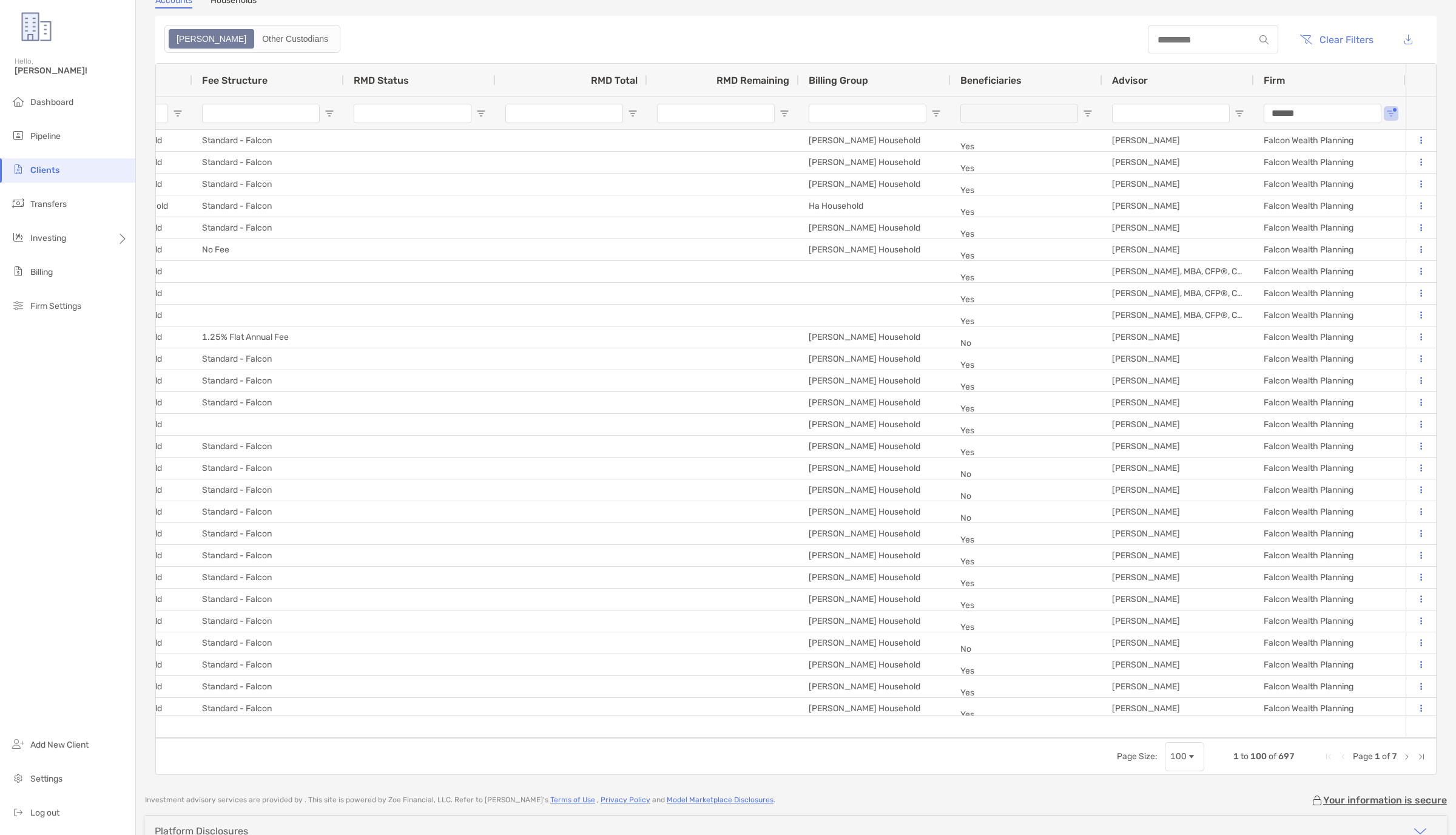
click at [70, 177] on li "Clients" at bounding box center [68, 171] width 135 height 24
click at [68, 177] on li "Clients" at bounding box center [68, 171] width 135 height 24
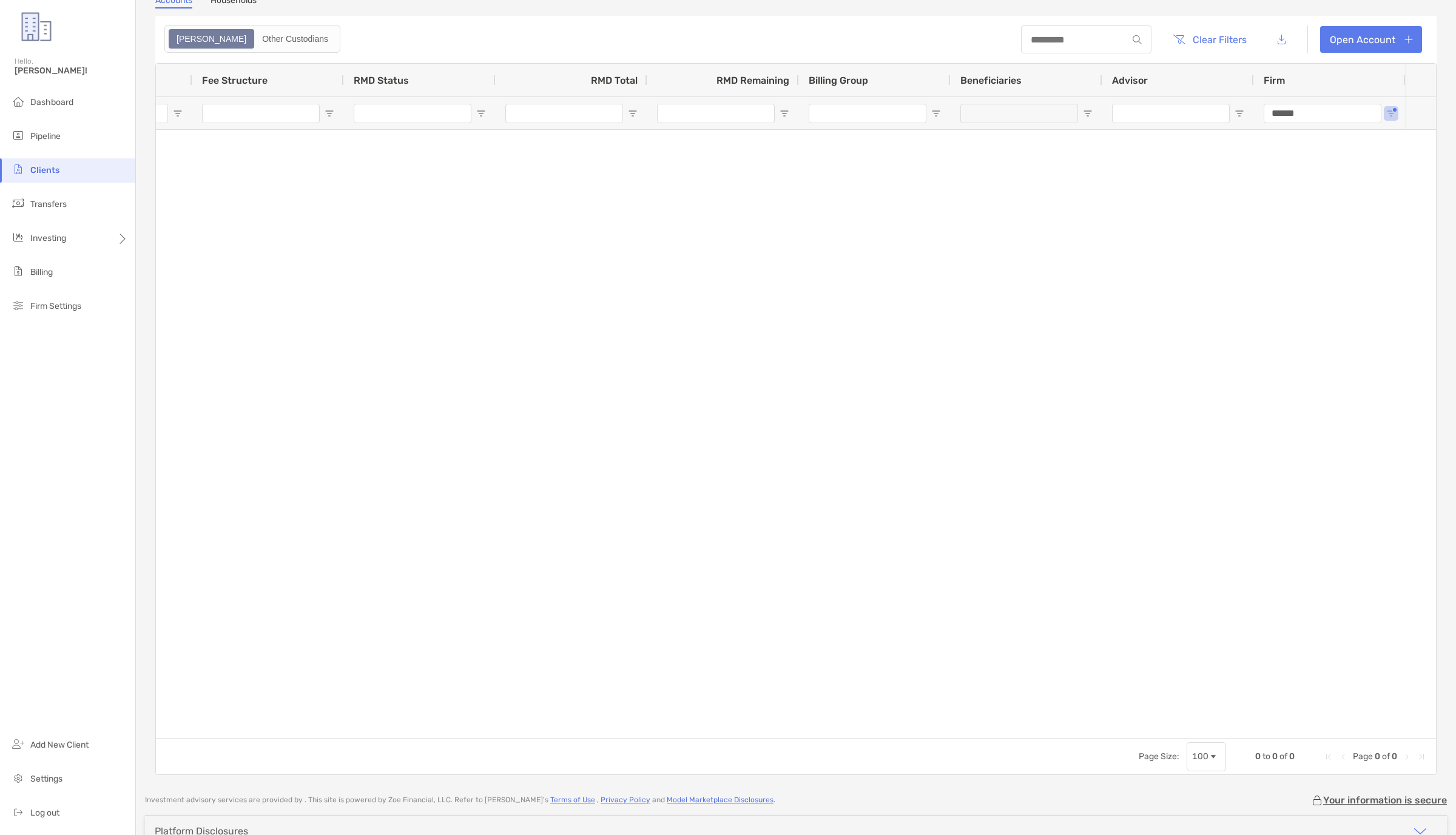
click at [65, 176] on li "Clients" at bounding box center [68, 171] width 135 height 24
click at [1040, 41] on input at bounding box center [1074, 39] width 106 height 10
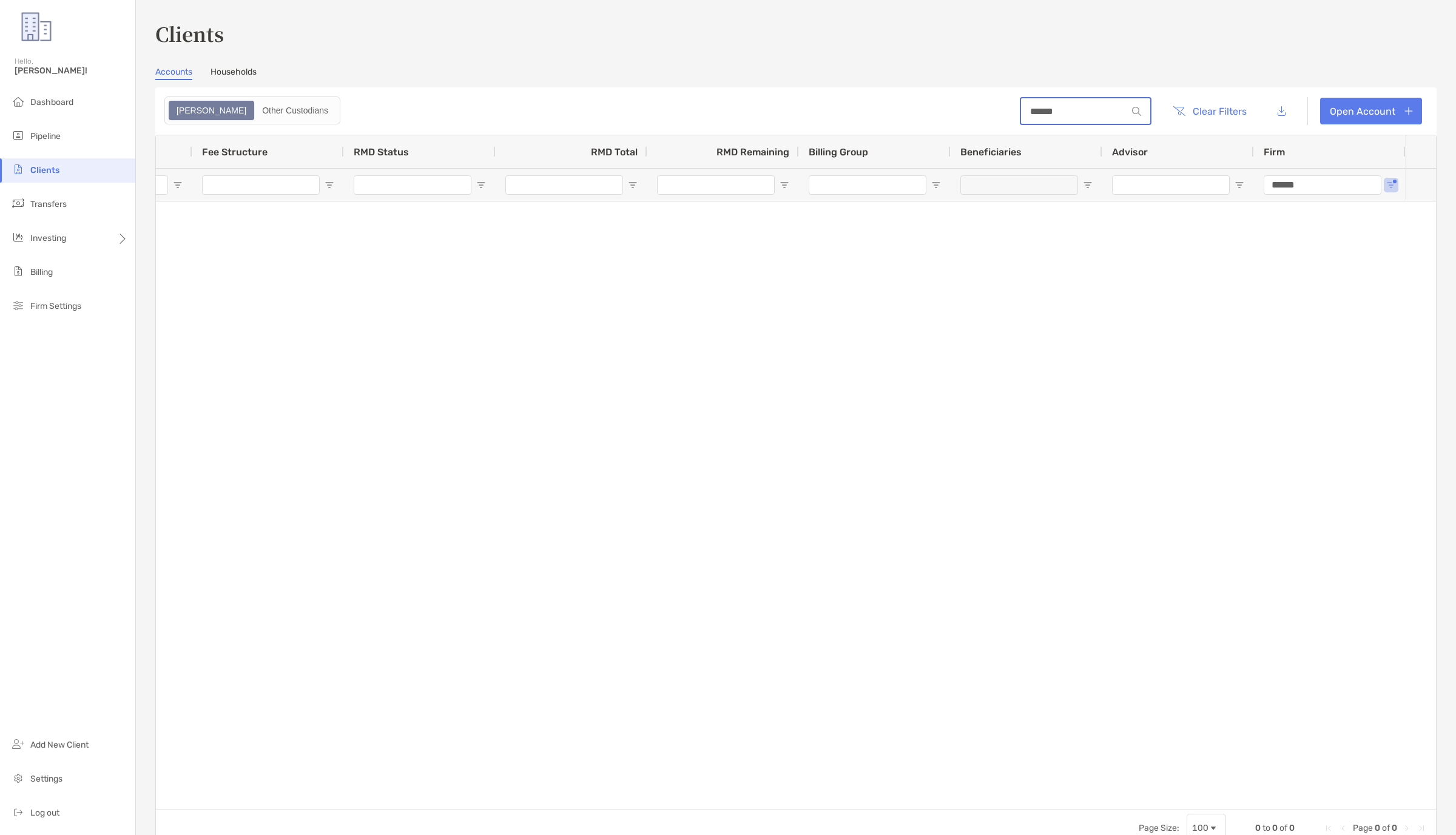
type input "******"
click at [1140, 110] on img at bounding box center [1137, 111] width 9 height 9
drag, startPoint x: 1340, startPoint y: 184, endPoint x: 1193, endPoint y: 187, distance: 147.0
click at [1032, 116] on input "******" at bounding box center [1074, 111] width 106 height 10
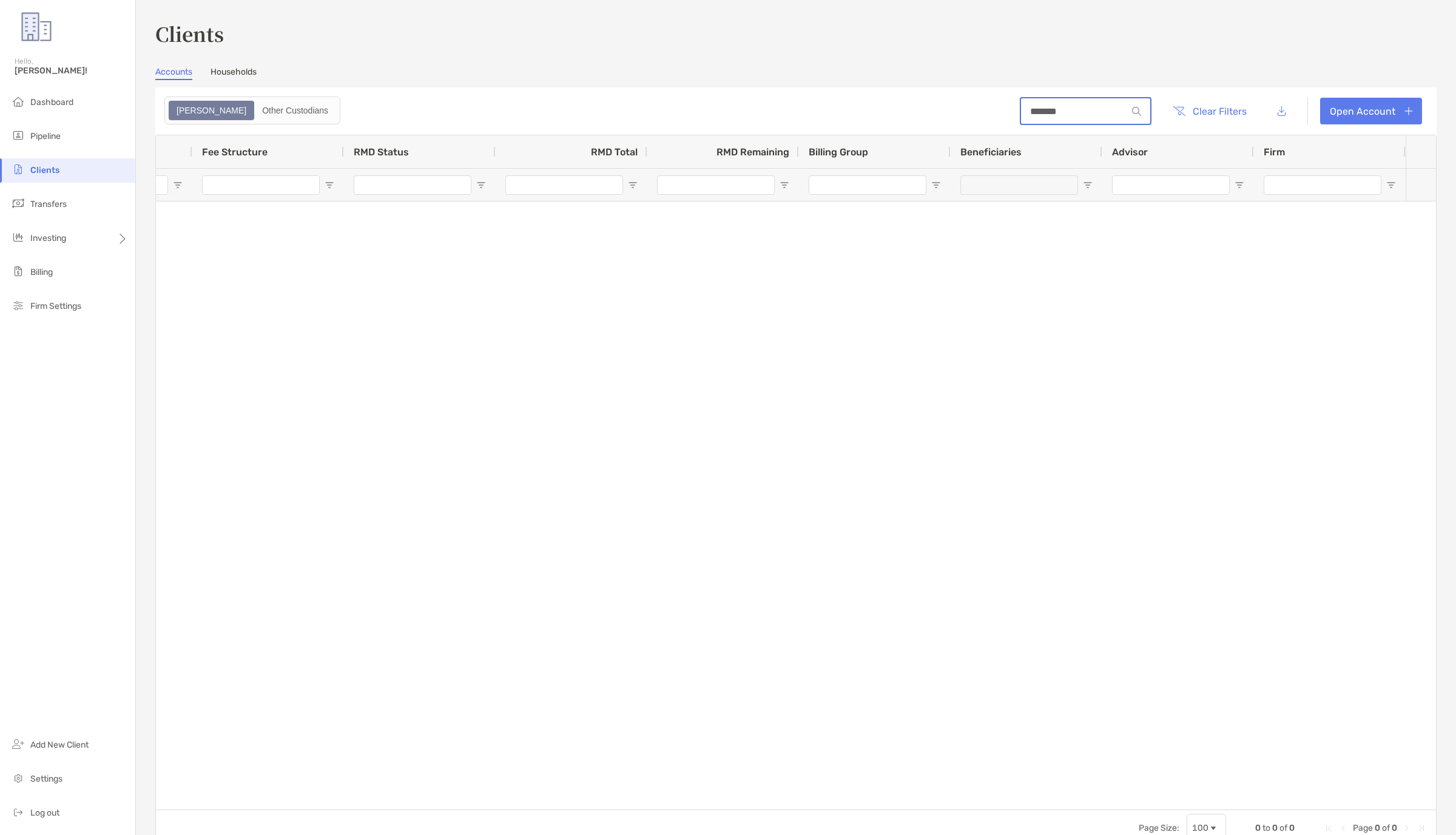
type input "*******"
click at [1144, 110] on div at bounding box center [1140, 111] width 23 height 9
click at [1142, 110] on img at bounding box center [1137, 111] width 9 height 9
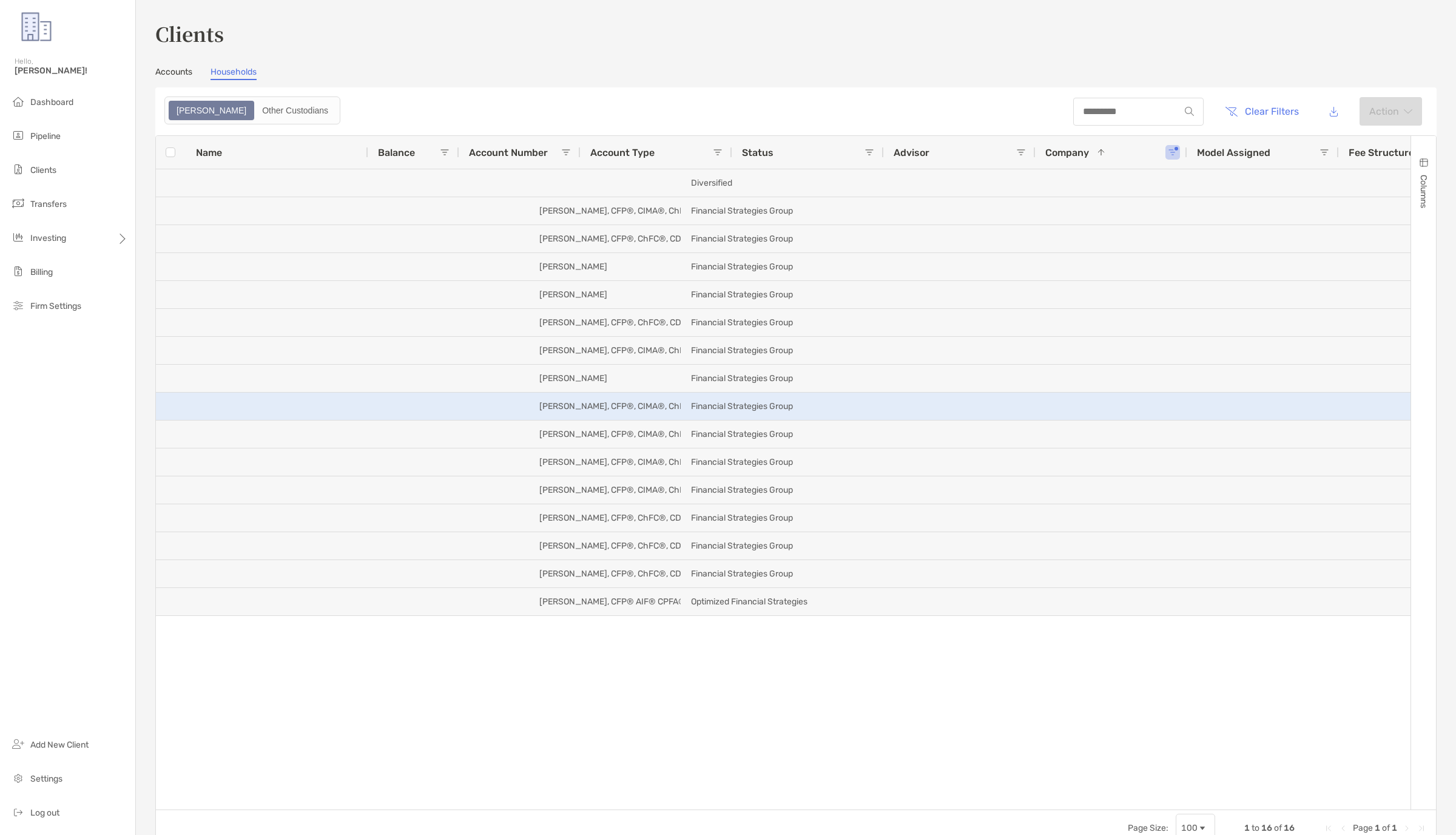
scroll to position [0, 747]
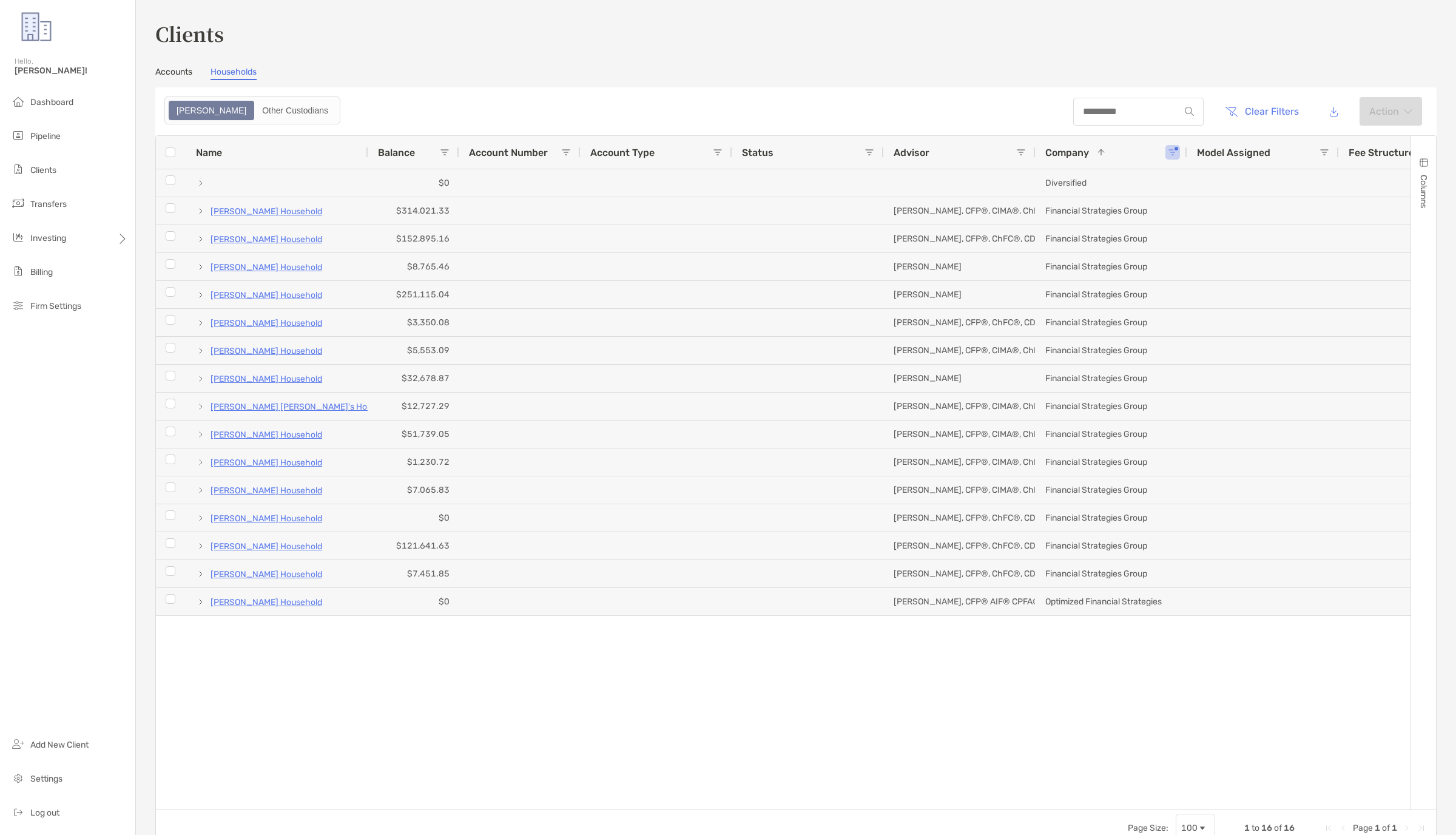
click at [172, 80] on section "Accounts Households Zoe Other Custodians Clear Filters Action 1 to 16 of 16. Pa…" at bounding box center [796, 457] width 1281 height 779
click at [172, 75] on link "Accounts" at bounding box center [174, 73] width 37 height 14
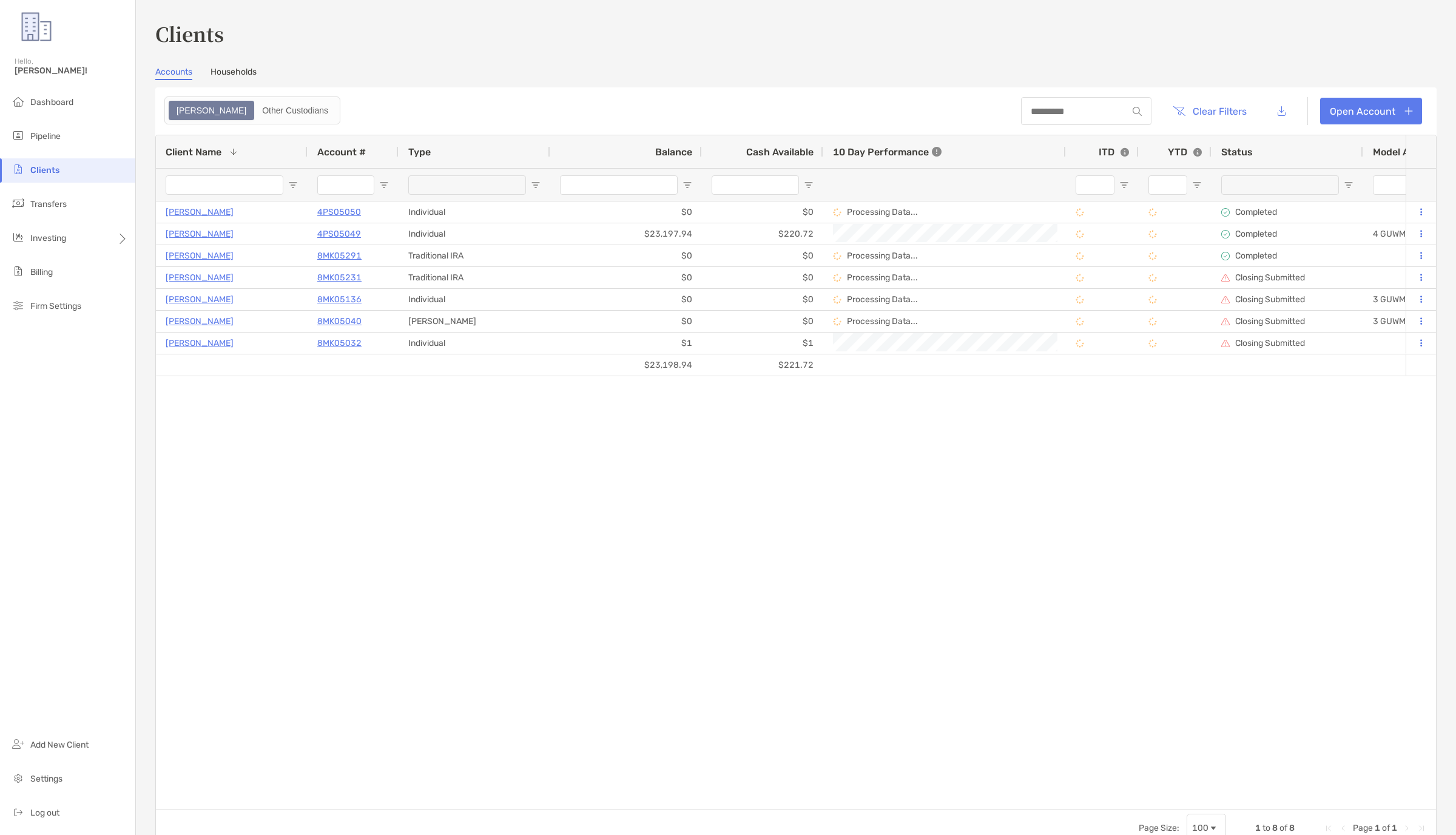
click at [1078, 118] on div at bounding box center [1086, 111] width 130 height 28
click at [1078, 107] on input at bounding box center [1074, 111] width 106 height 10
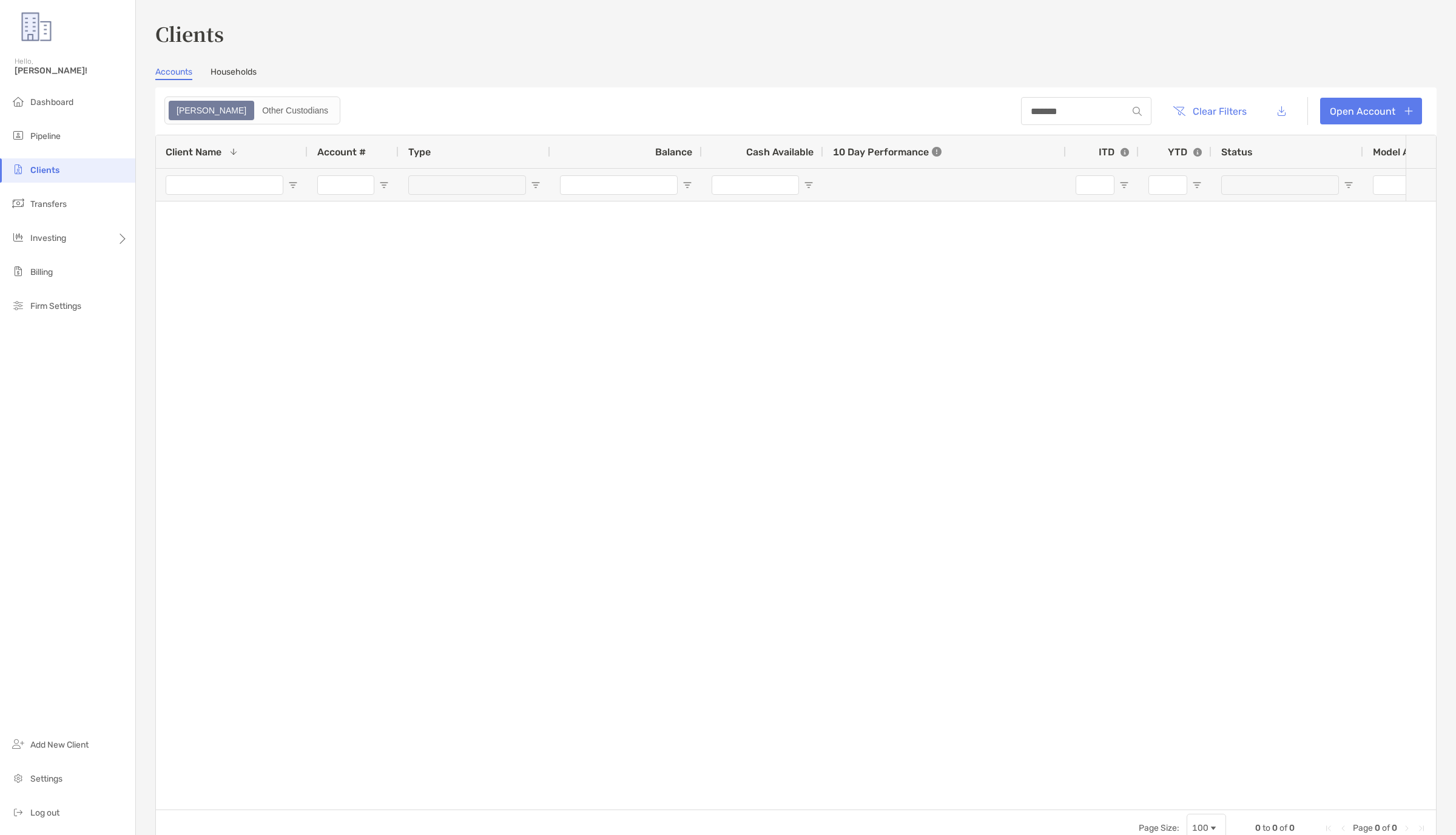
click at [890, 97] on header "******* Clear Filters Open Account" at bounding box center [796, 111] width 1281 height 48
drag, startPoint x: 1087, startPoint y: 112, endPoint x: 963, endPoint y: 112, distance: 124.0
click at [963, 112] on header "******* Clear Filters Open Account" at bounding box center [796, 111] width 1281 height 48
type input "*****"
click at [1139, 109] on img at bounding box center [1137, 111] width 9 height 9
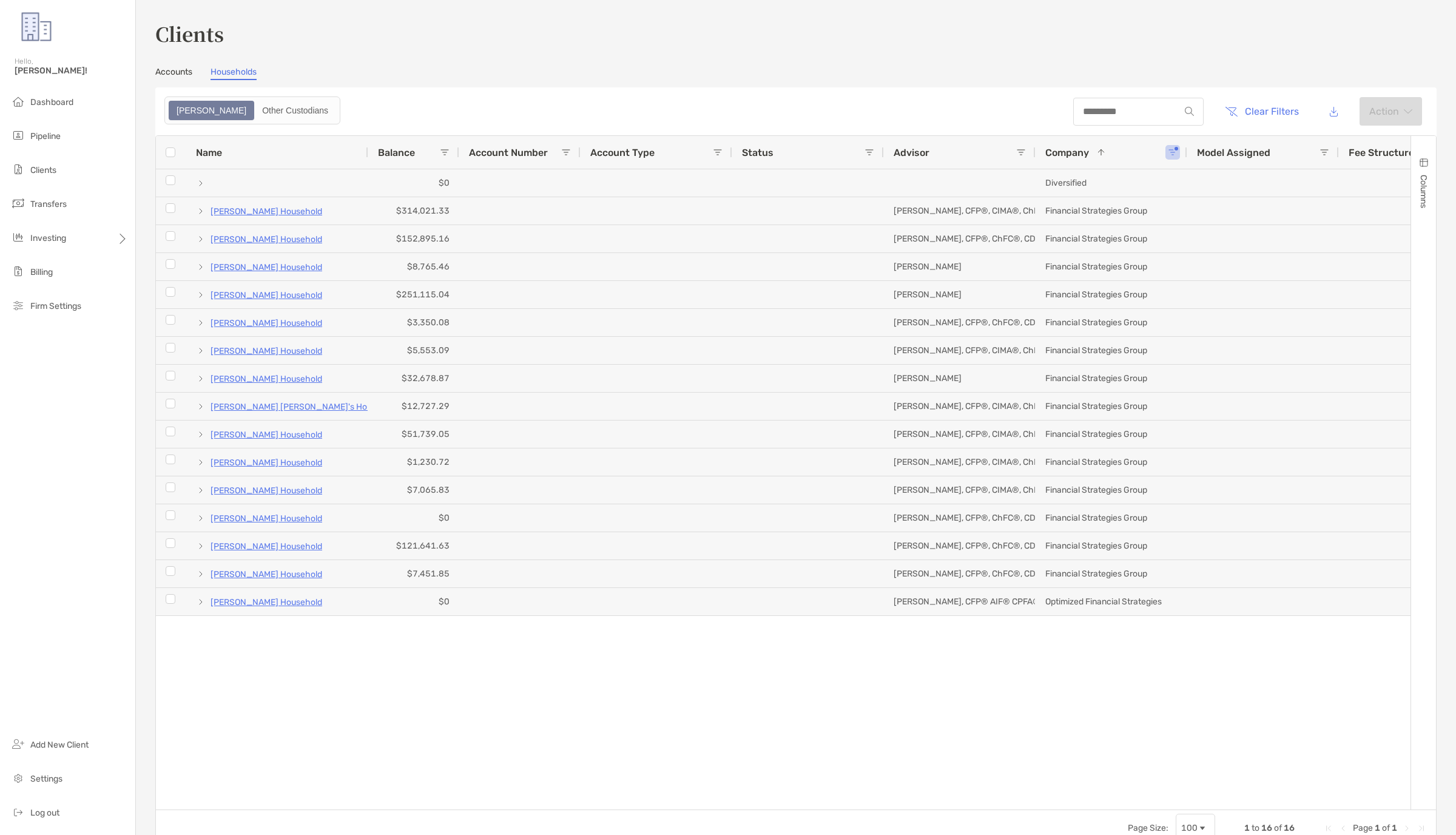
click at [163, 69] on link "Accounts" at bounding box center [174, 73] width 37 height 14
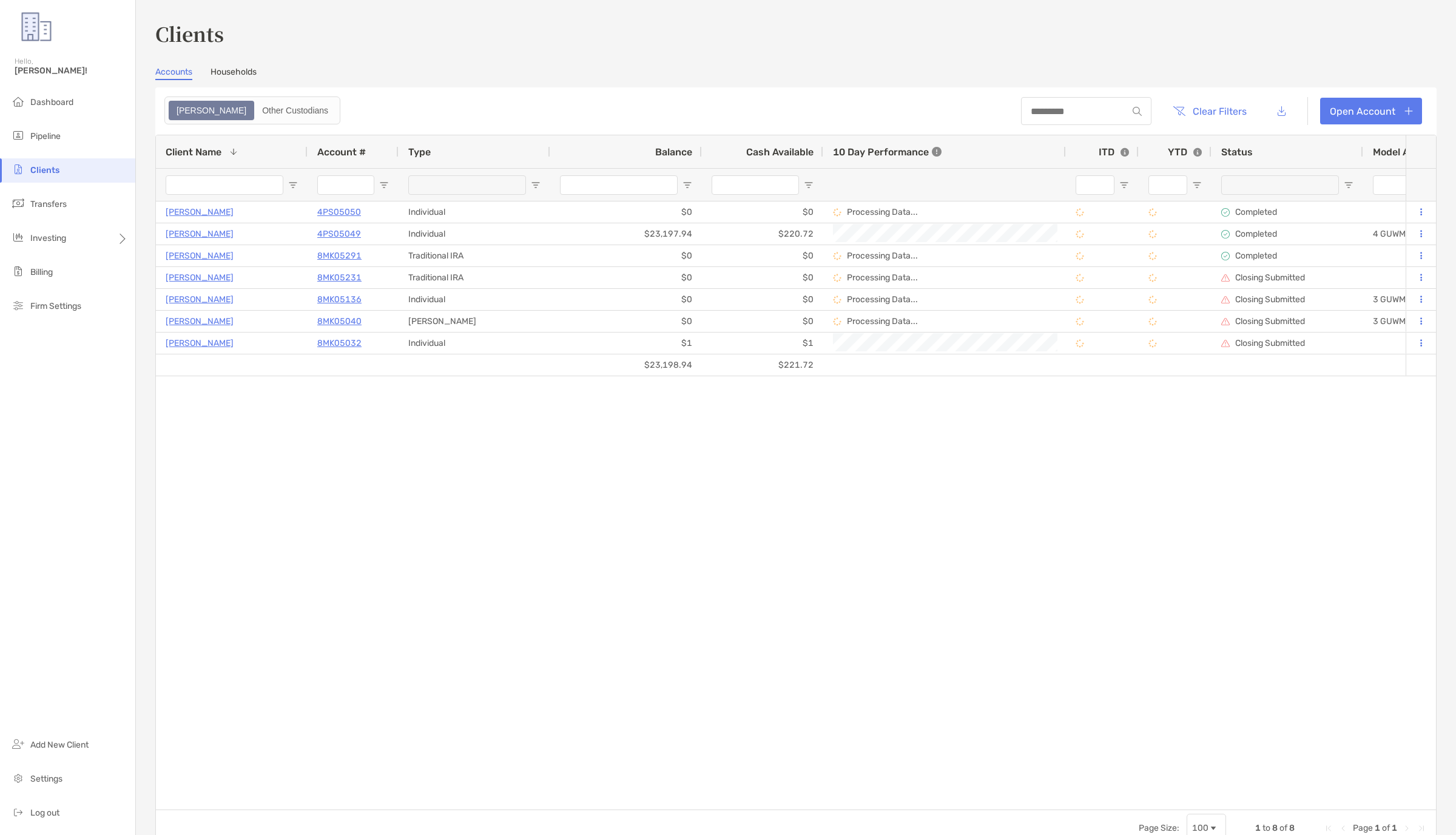
click at [1073, 118] on div at bounding box center [1086, 111] width 130 height 28
click at [1075, 114] on input at bounding box center [1074, 111] width 106 height 10
click at [1206, 105] on button "Clear Filters" at bounding box center [1210, 110] width 93 height 27
click at [1037, 109] on input at bounding box center [1074, 111] width 106 height 10
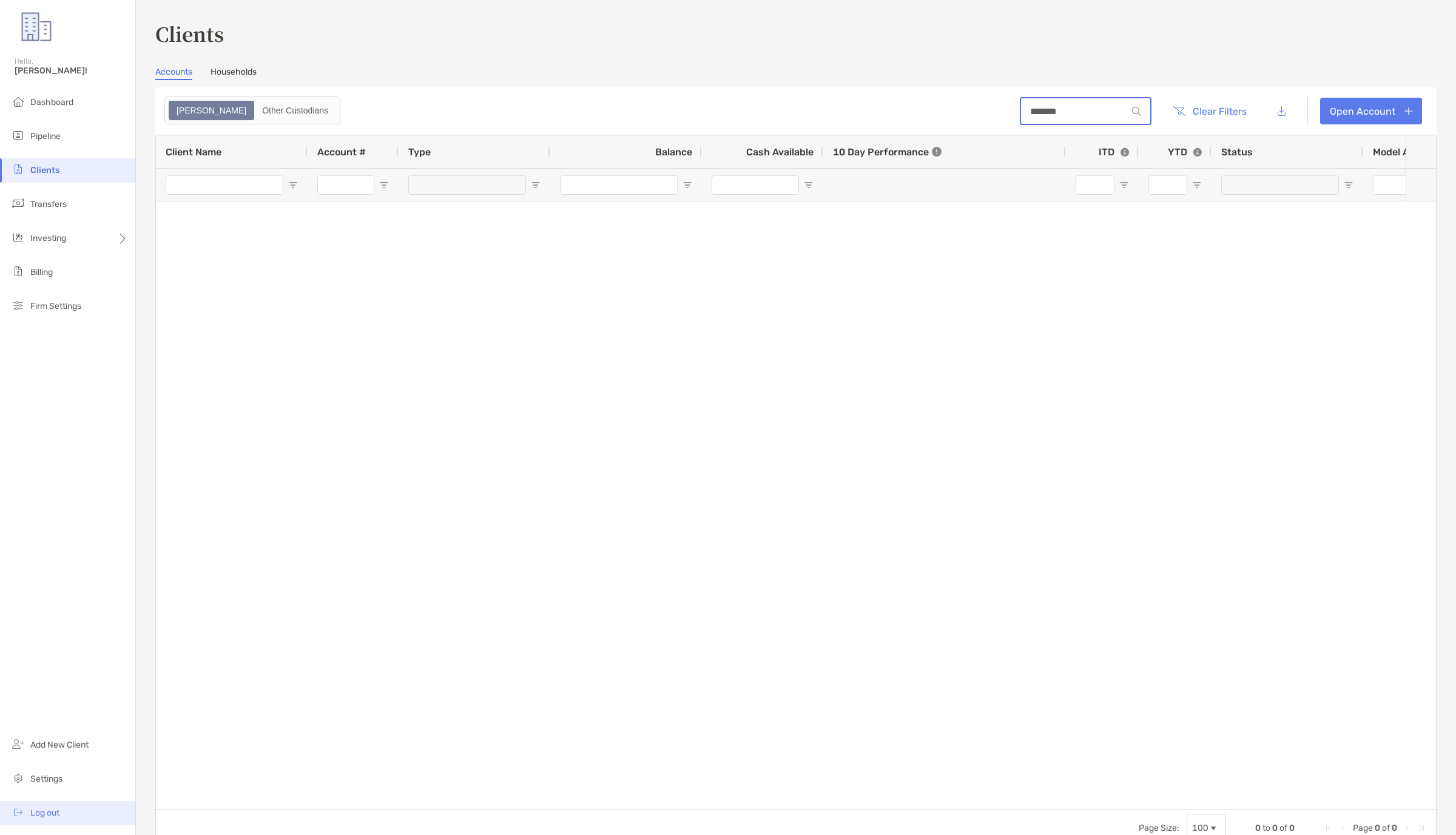
type input "*******"
click at [88, 804] on li "Log out" at bounding box center [68, 813] width 135 height 24
